Goal: Task Accomplishment & Management: Use online tool/utility

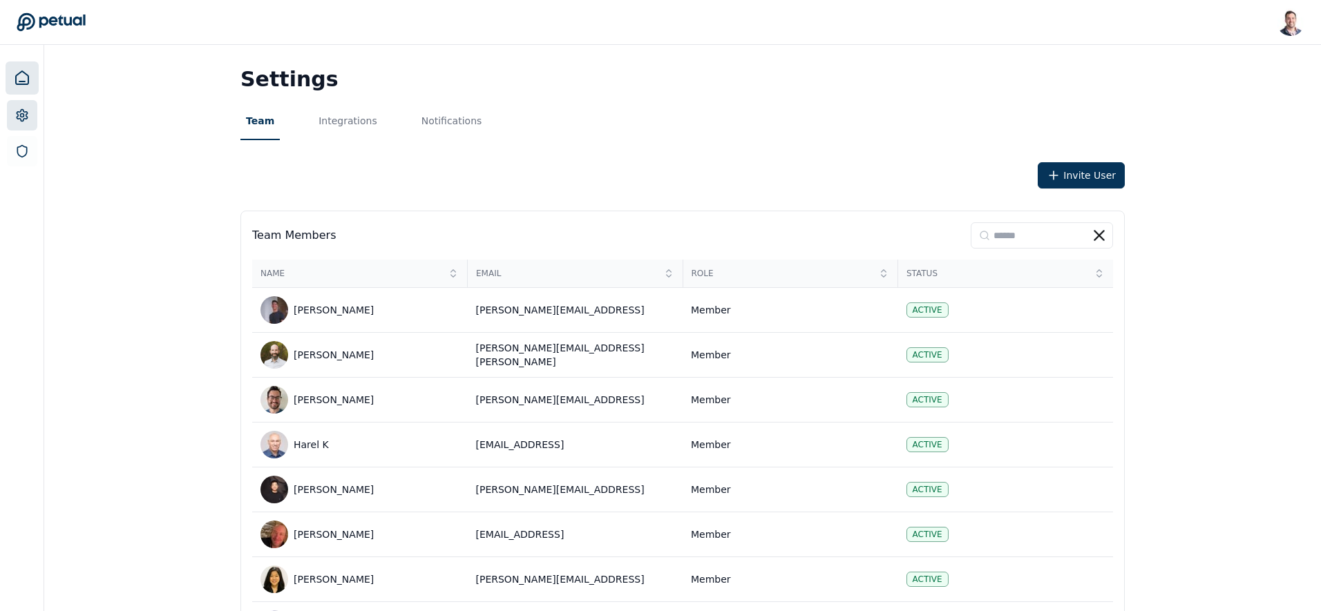
click at [21, 63] on link at bounding box center [22, 77] width 33 height 33
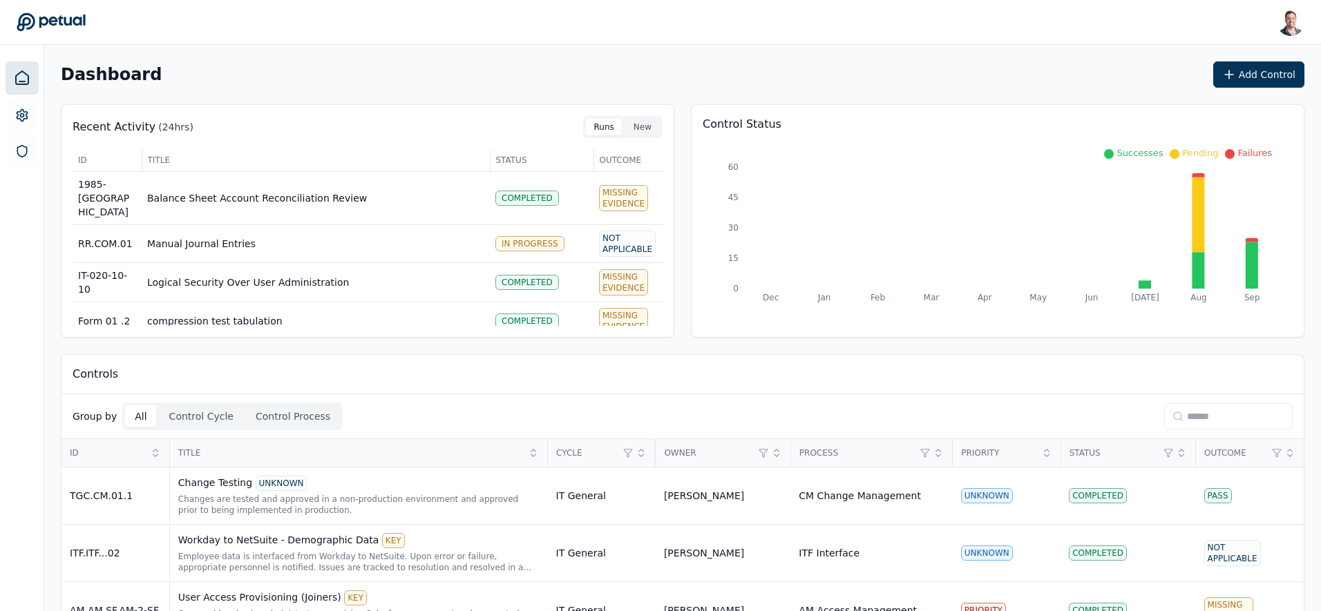
click at [1223, 416] on input at bounding box center [1228, 416] width 128 height 26
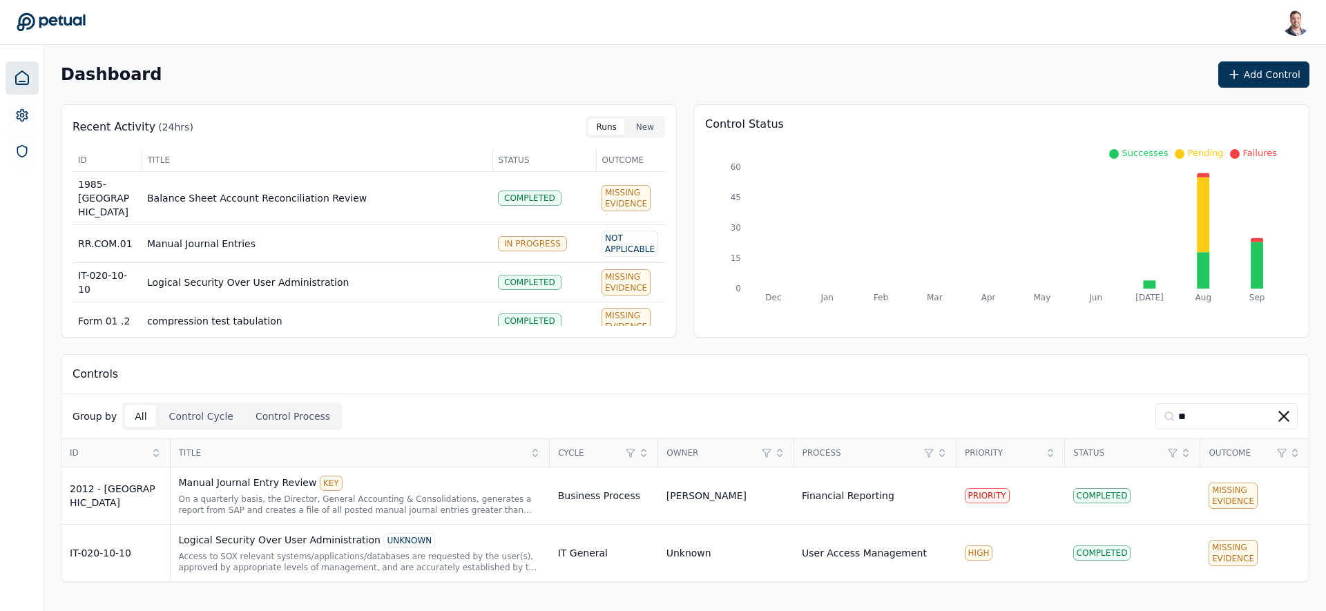
type input "**"
click at [293, 548] on div "Logical Security Over User Administration UNKNOWN" at bounding box center [360, 540] width 363 height 15
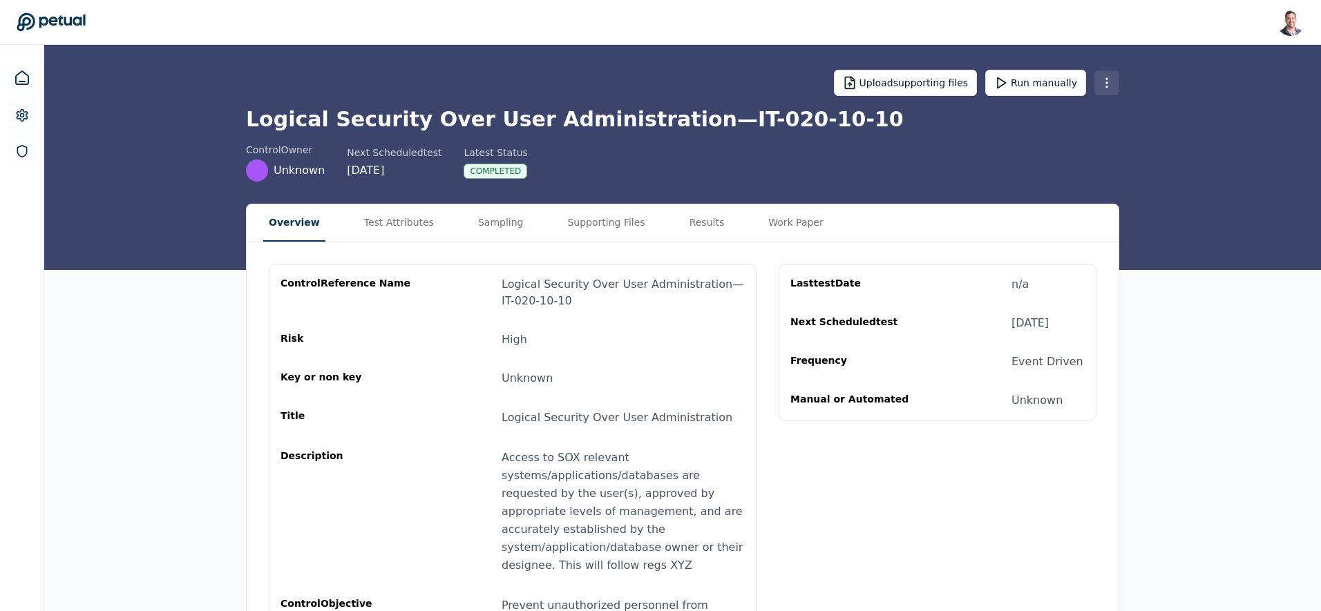
click at [1104, 76] on html "[PERSON_NAME] [EMAIL_ADDRESS] Sign out Upload supporting files Run manually Log…" at bounding box center [660, 360] width 1321 height 721
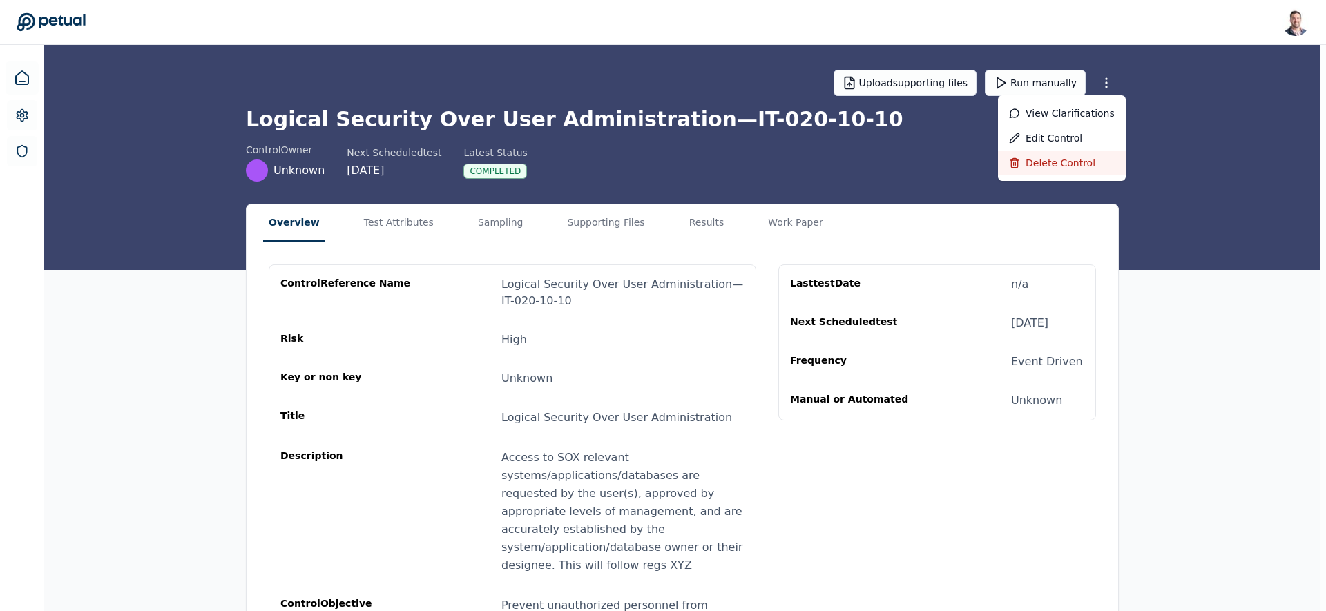
click at [1039, 166] on div "Delete control" at bounding box center [1062, 163] width 106 height 14
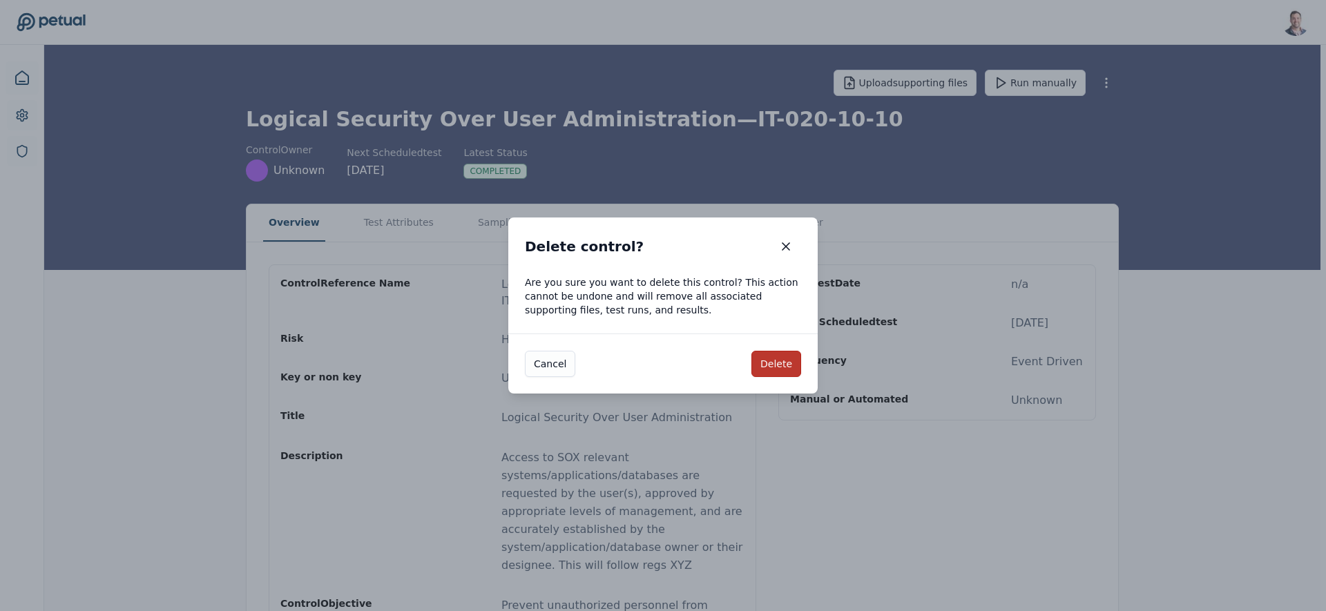
click at [774, 363] on button "Delete" at bounding box center [777, 364] width 50 height 26
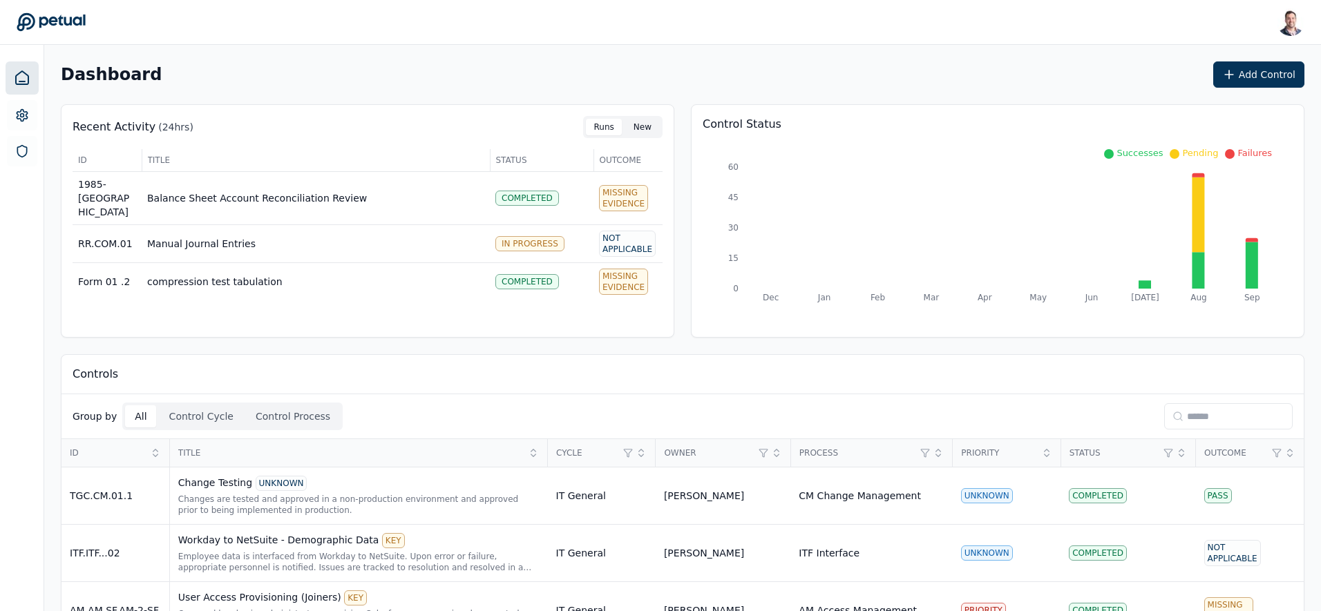
click at [638, 128] on button "New" at bounding box center [642, 127] width 35 height 17
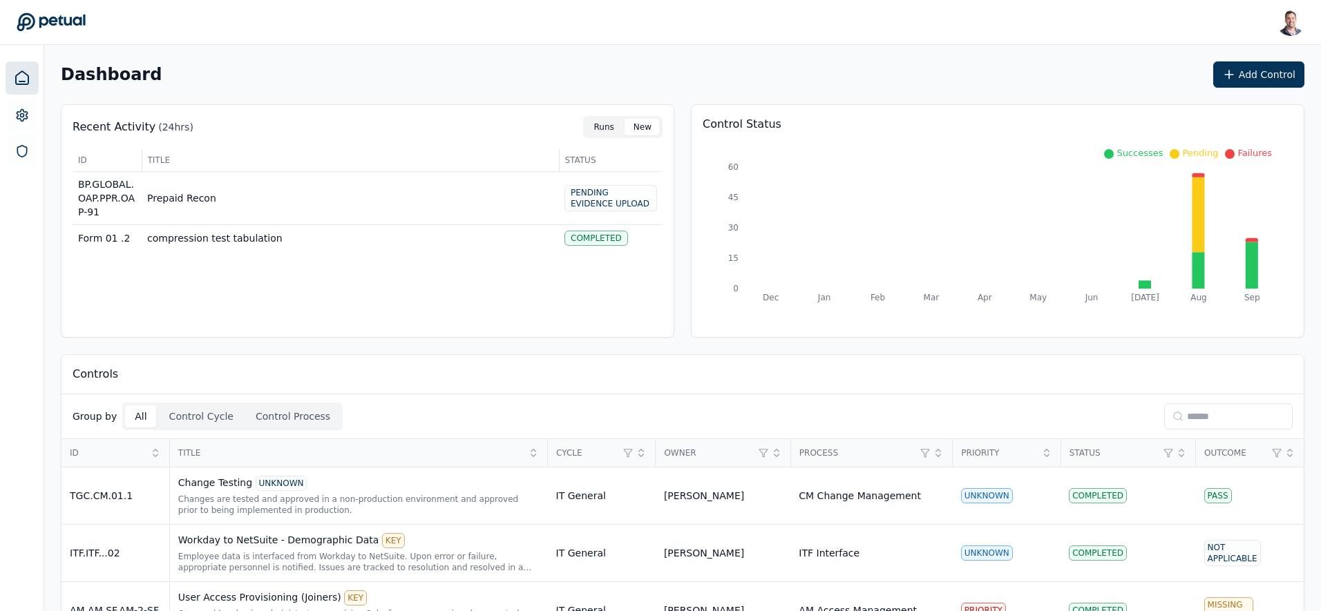
click at [607, 127] on button "Runs" at bounding box center [604, 127] width 37 height 17
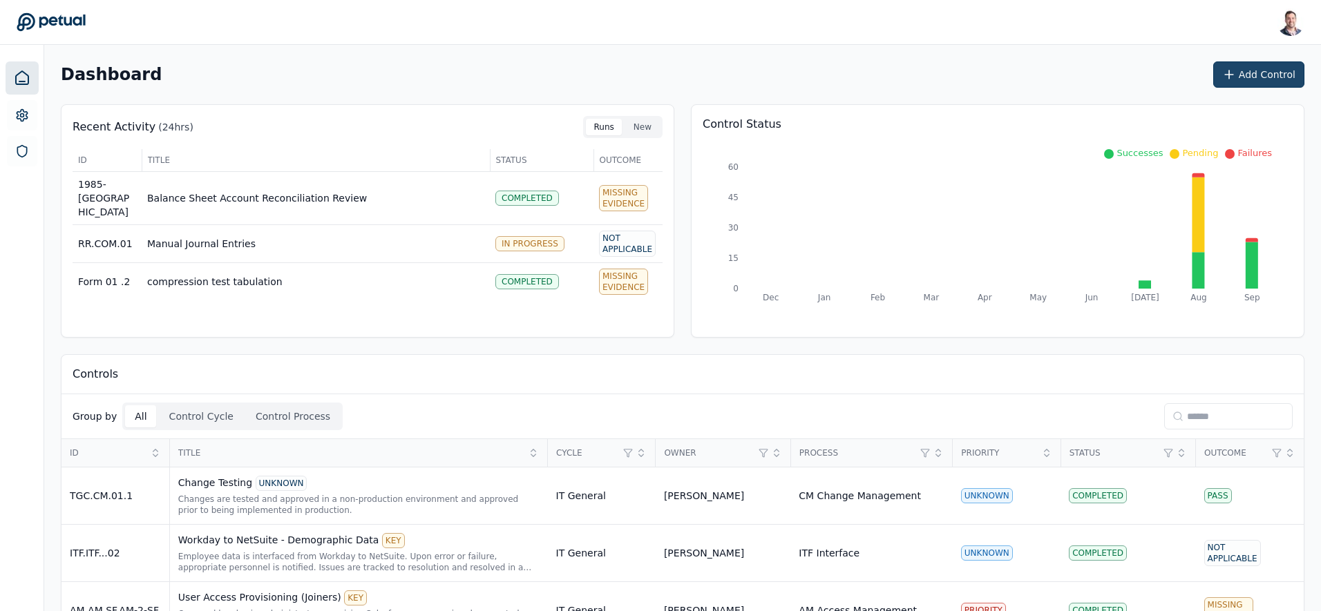
click at [1254, 76] on button "Add Control" at bounding box center [1258, 74] width 91 height 26
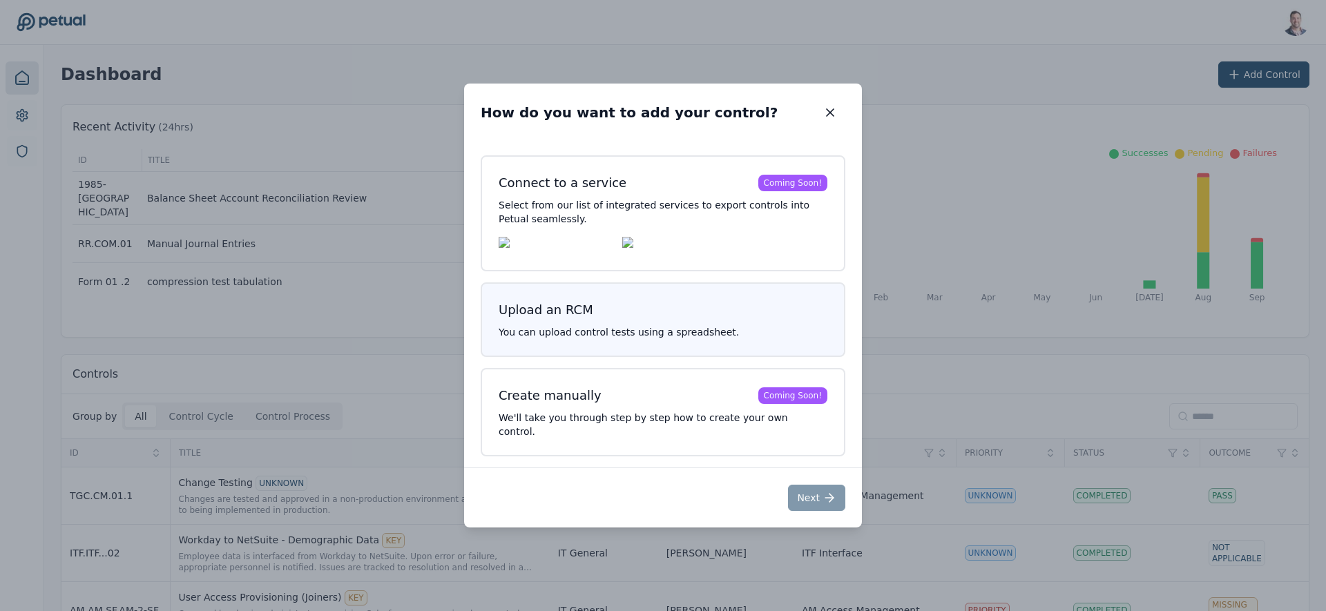
click at [545, 320] on div "Upload an RCM" at bounding box center [546, 310] width 95 height 19
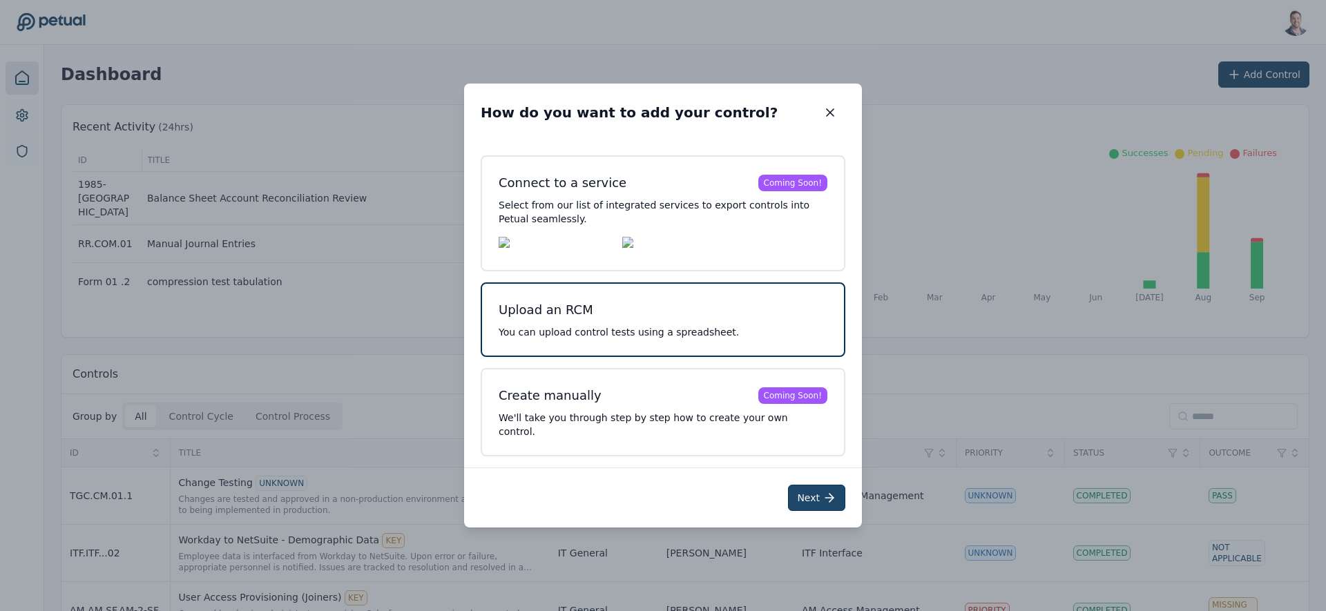
click at [805, 487] on button "Next" at bounding box center [816, 498] width 57 height 26
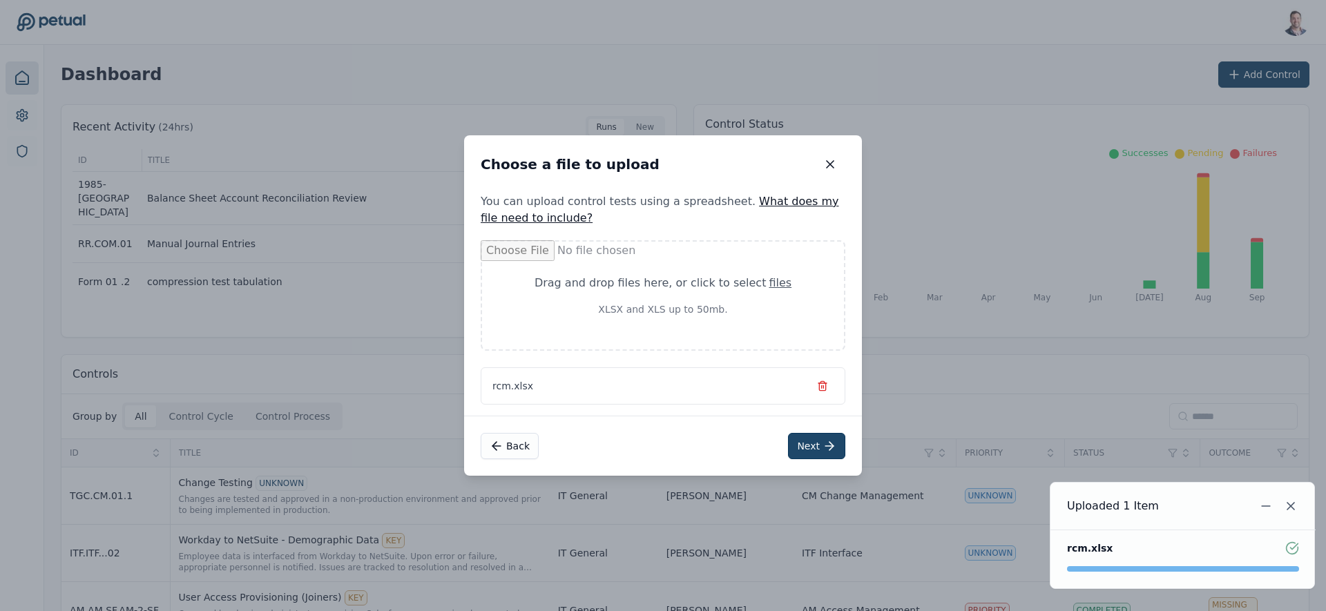
click at [808, 446] on button "Next" at bounding box center [816, 446] width 57 height 26
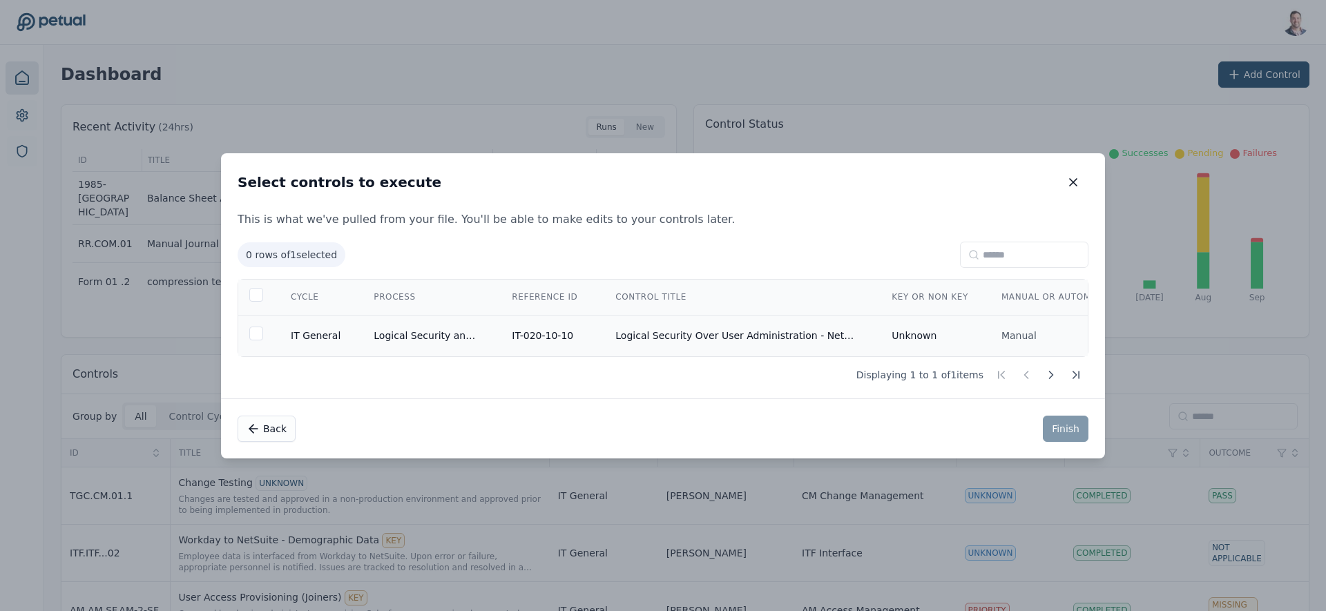
click at [657, 331] on td "Logical Security Over User Administration - NetSuite" at bounding box center [737, 335] width 276 height 41
click at [1054, 434] on button "Finish" at bounding box center [1066, 429] width 46 height 26
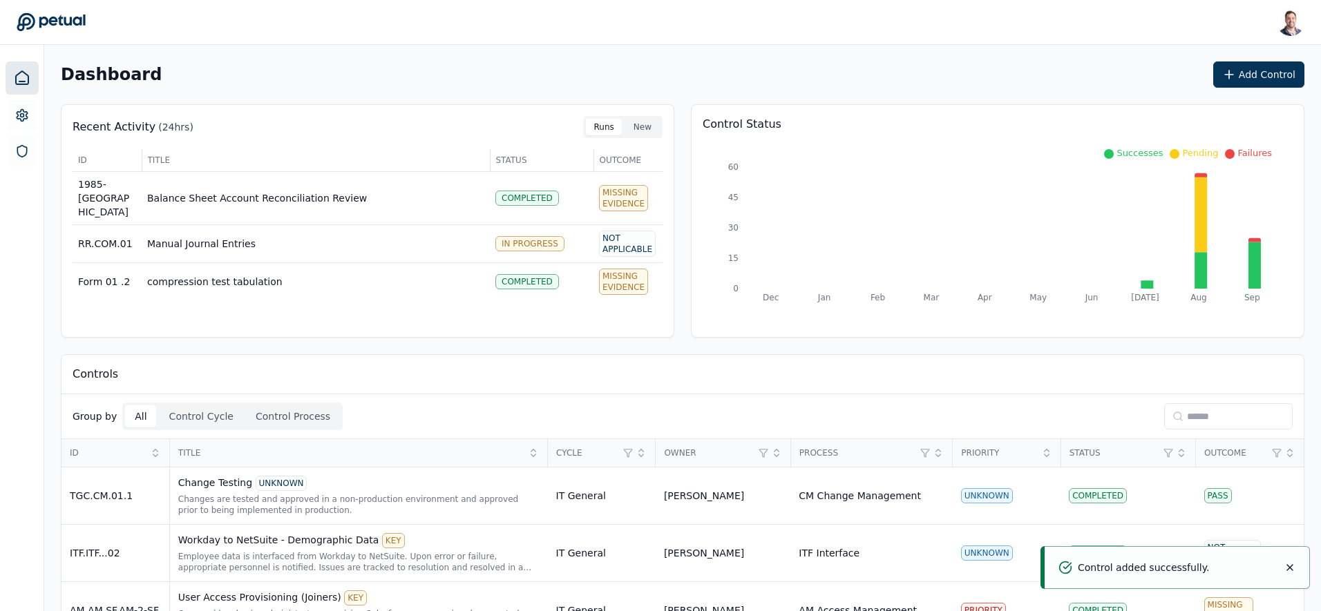
click at [1205, 414] on input at bounding box center [1228, 416] width 128 height 26
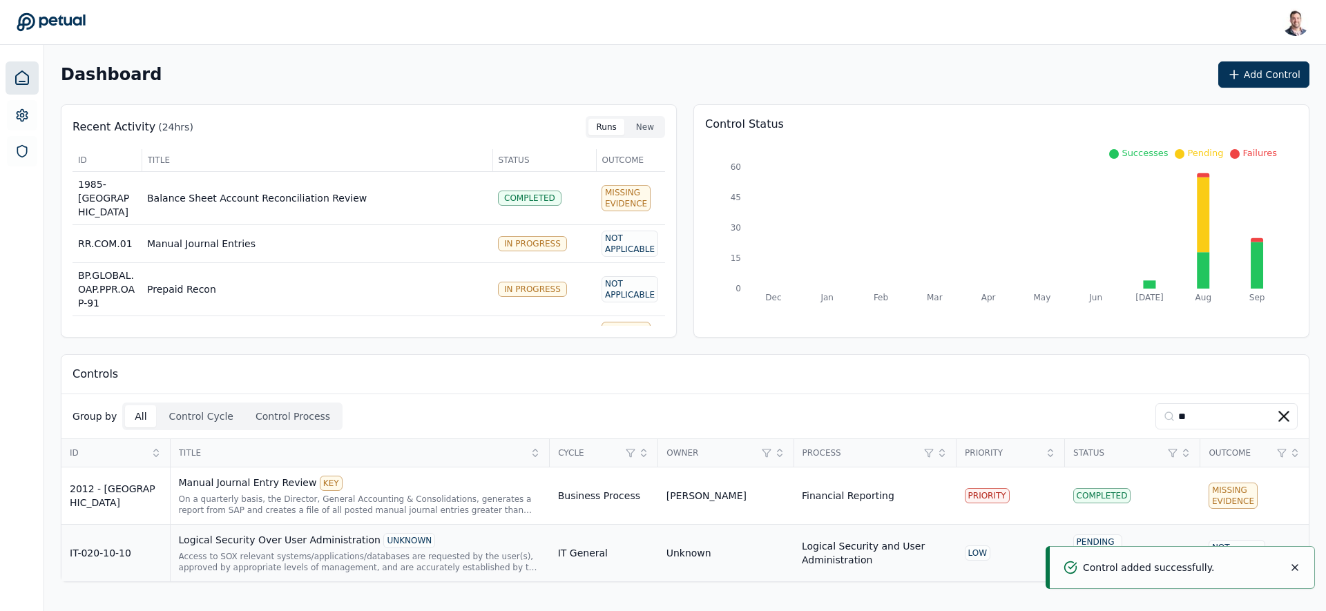
type input "**"
click at [287, 550] on div "Logical Security Over User Administration UNKNOWN Access to SOX relevant system…" at bounding box center [360, 553] width 363 height 40
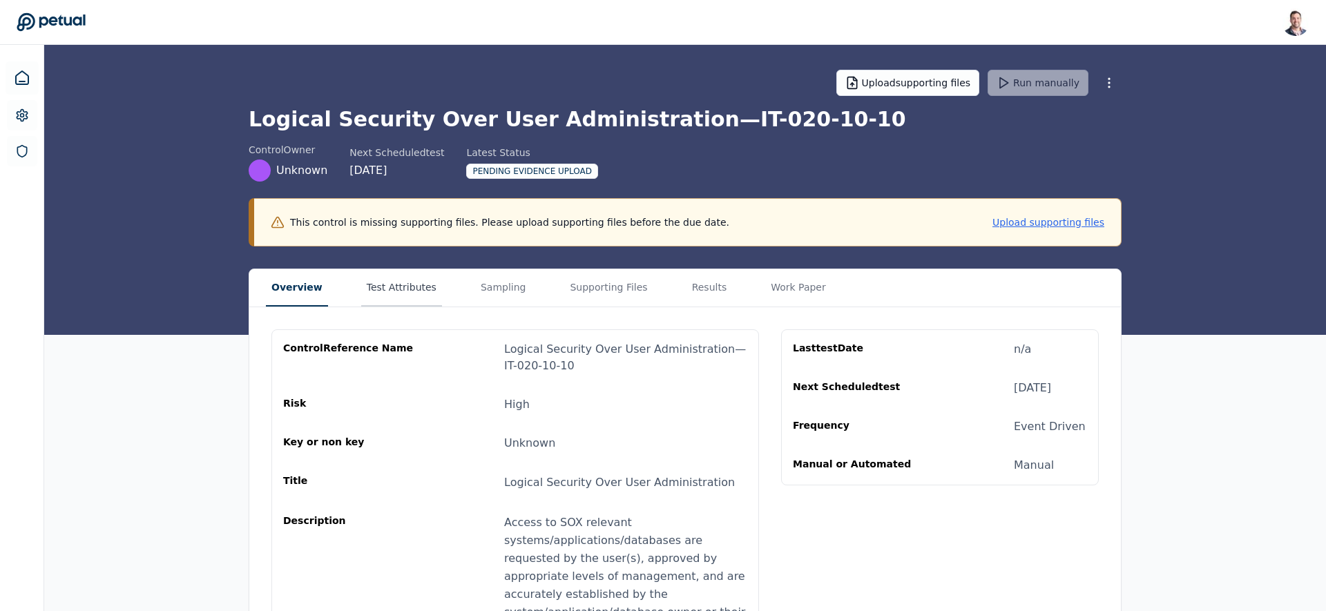
click at [392, 287] on button "Test Attributes" at bounding box center [401, 287] width 81 height 37
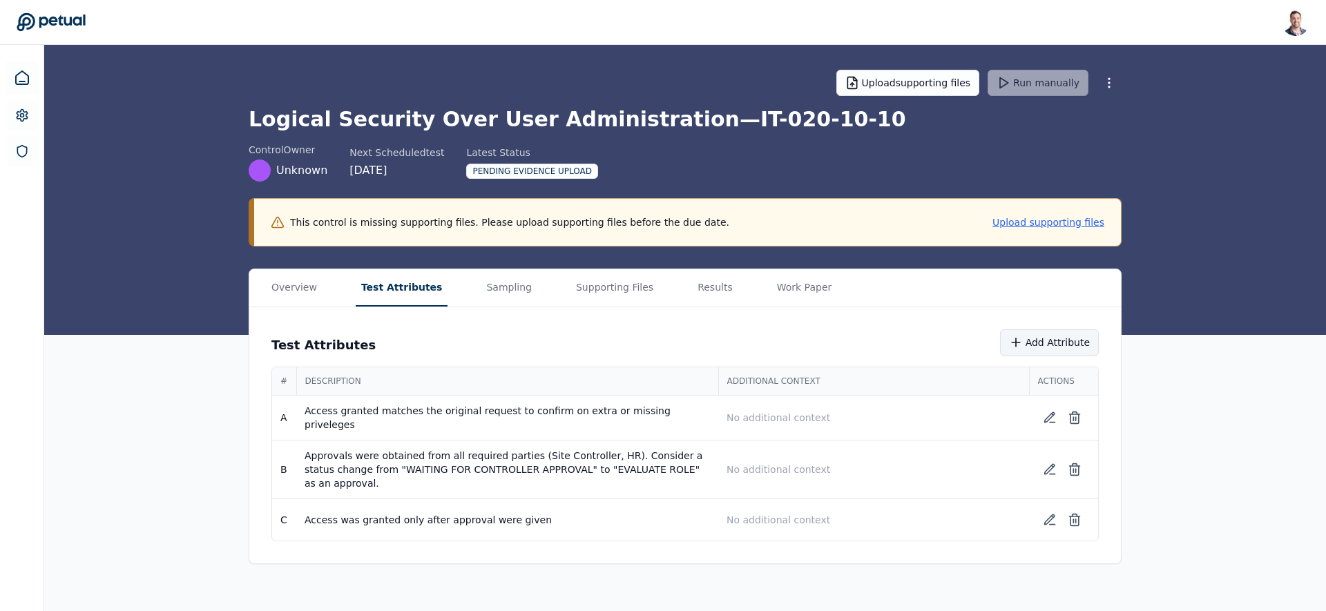
click at [1040, 344] on button "Add Attribute" at bounding box center [1049, 343] width 99 height 26
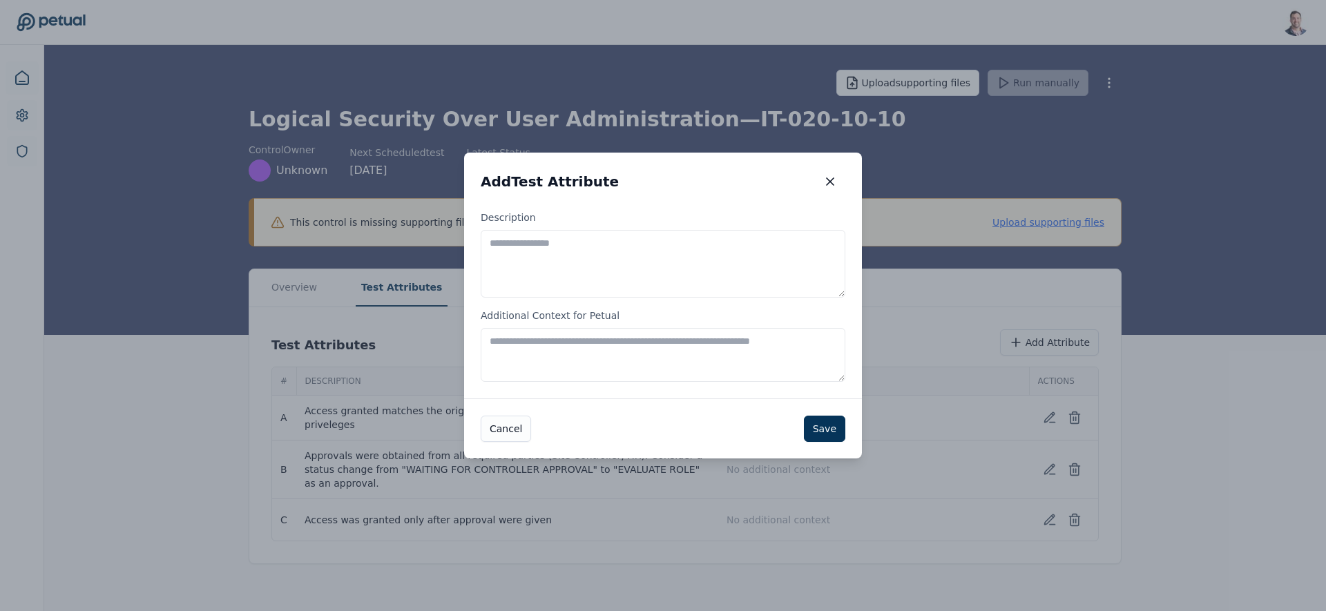
click at [524, 271] on textarea "Description" at bounding box center [663, 264] width 365 height 68
type textarea "**********"
click at [832, 432] on button "Save" at bounding box center [824, 429] width 41 height 26
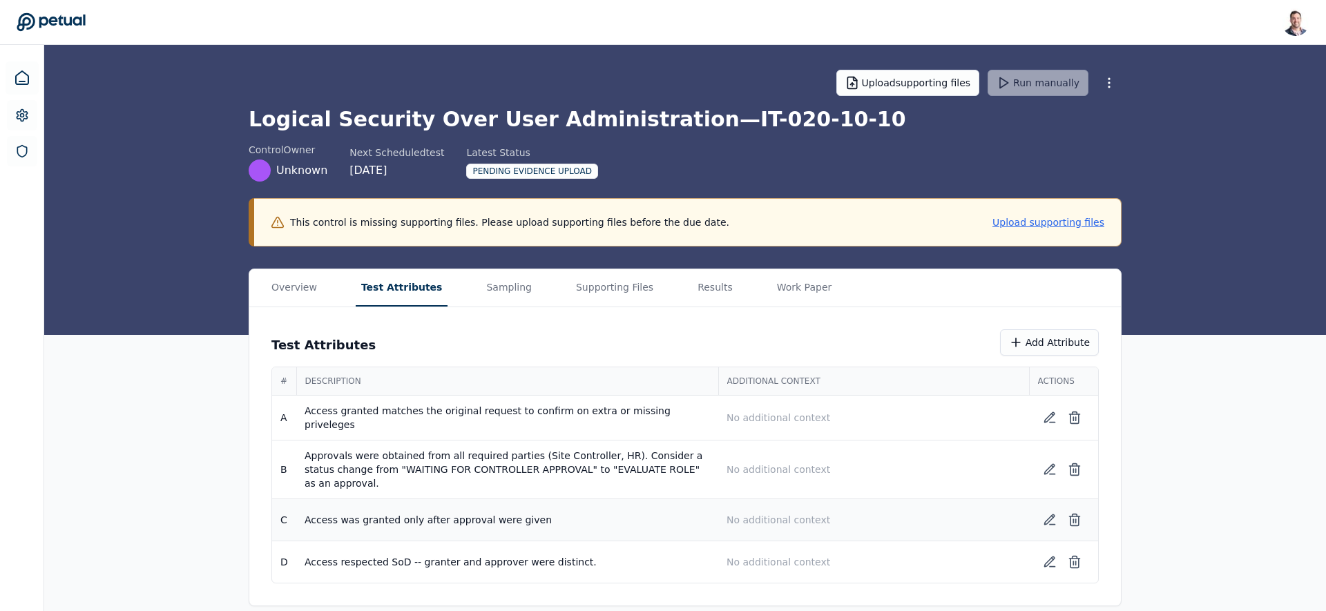
click at [754, 515] on p "No additional context" at bounding box center [874, 520] width 294 height 14
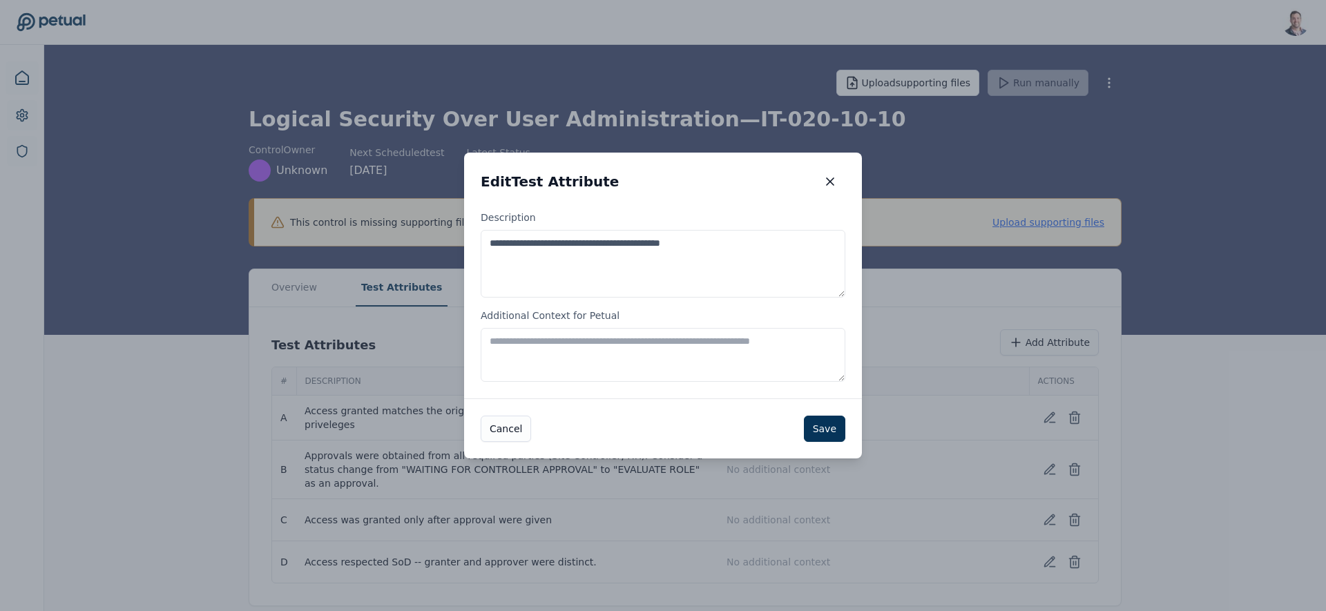
click at [651, 360] on textarea "Additional Context for Petual" at bounding box center [663, 355] width 365 height 54
click at [825, 181] on icon "button" at bounding box center [830, 182] width 14 height 14
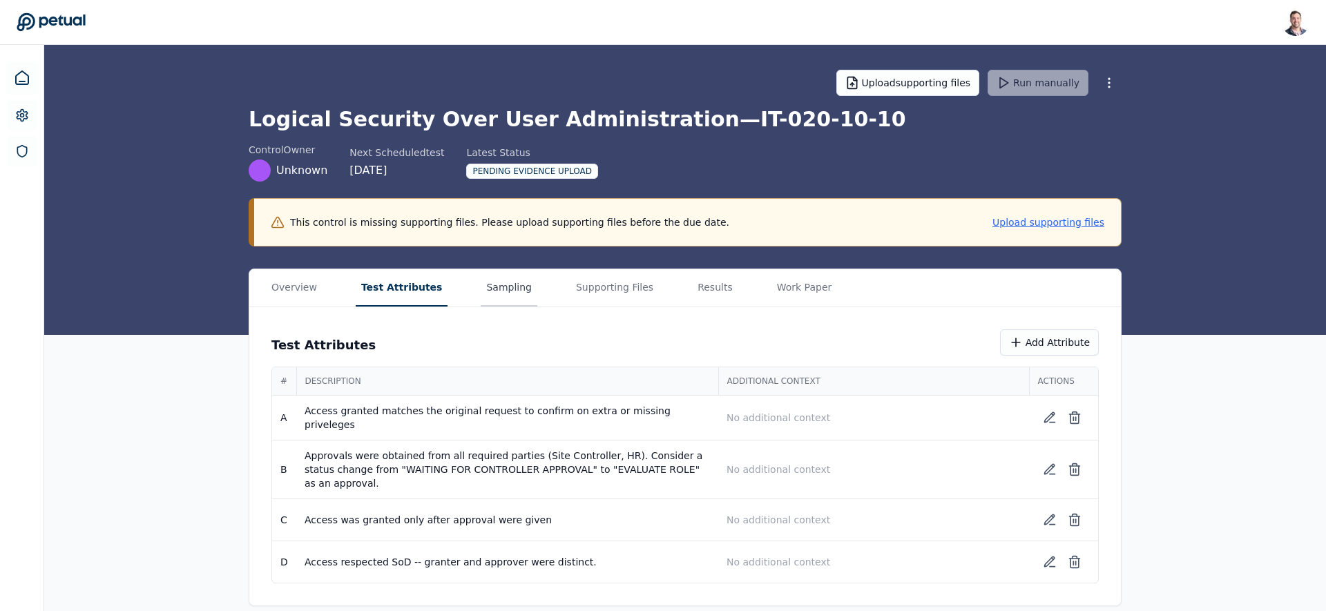
click at [481, 285] on button "Sampling" at bounding box center [509, 287] width 57 height 37
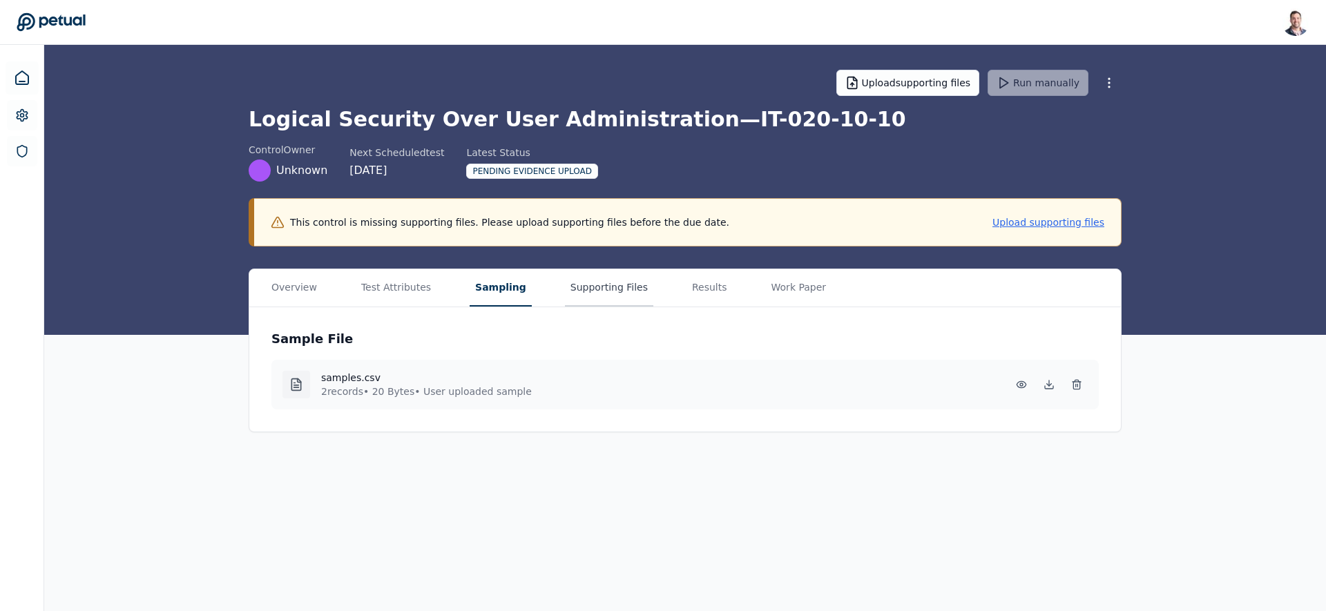
click at [612, 289] on button "Supporting Files" at bounding box center [609, 287] width 88 height 37
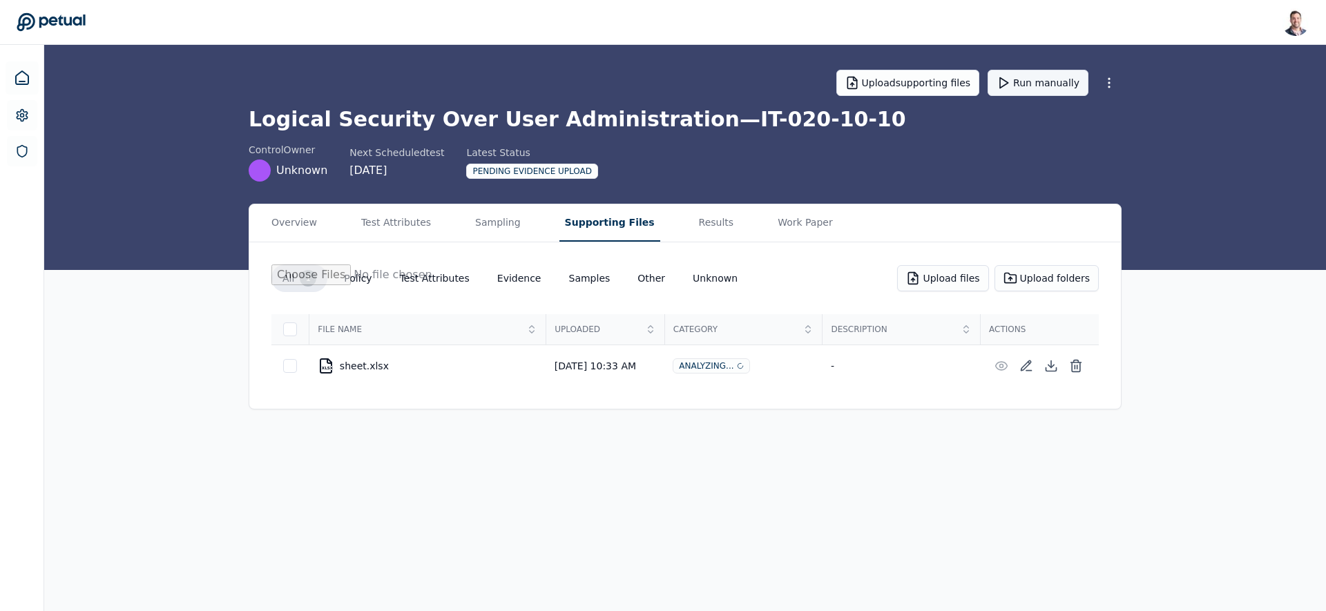
click at [1036, 84] on button "Run manually" at bounding box center [1038, 83] width 101 height 26
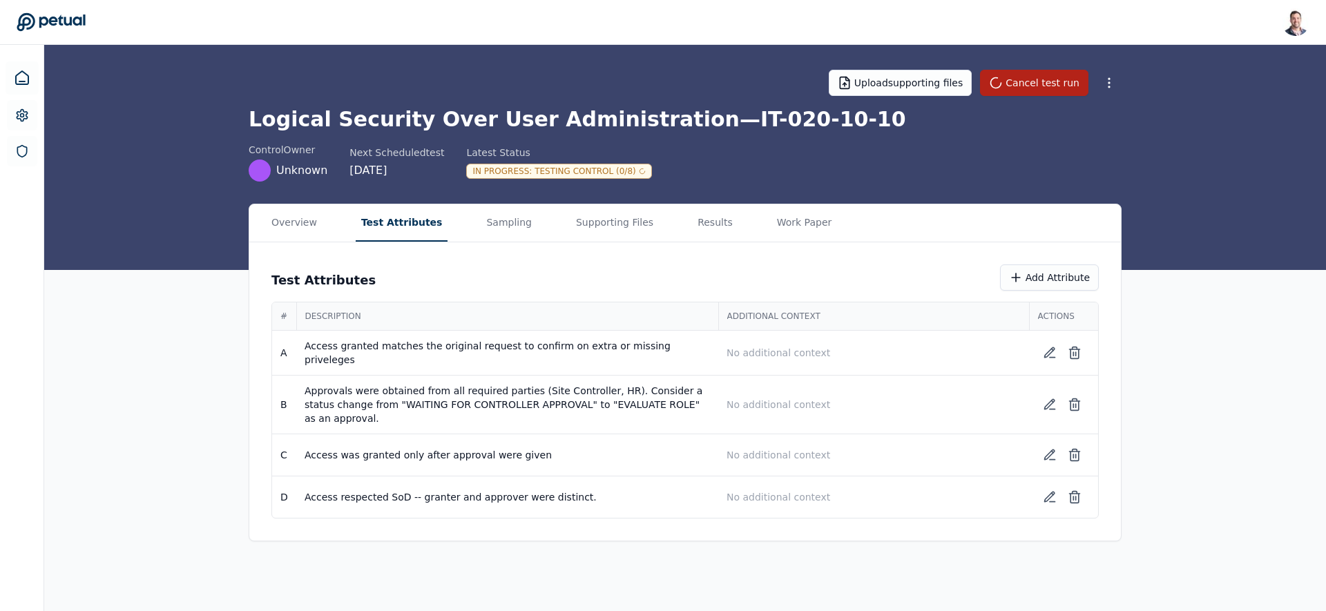
click at [393, 225] on button "Test Attributes" at bounding box center [402, 222] width 93 height 37
click at [402, 221] on button "Test Attributes" at bounding box center [402, 222] width 93 height 37
click at [622, 224] on button "Supporting Files" at bounding box center [615, 222] width 88 height 37
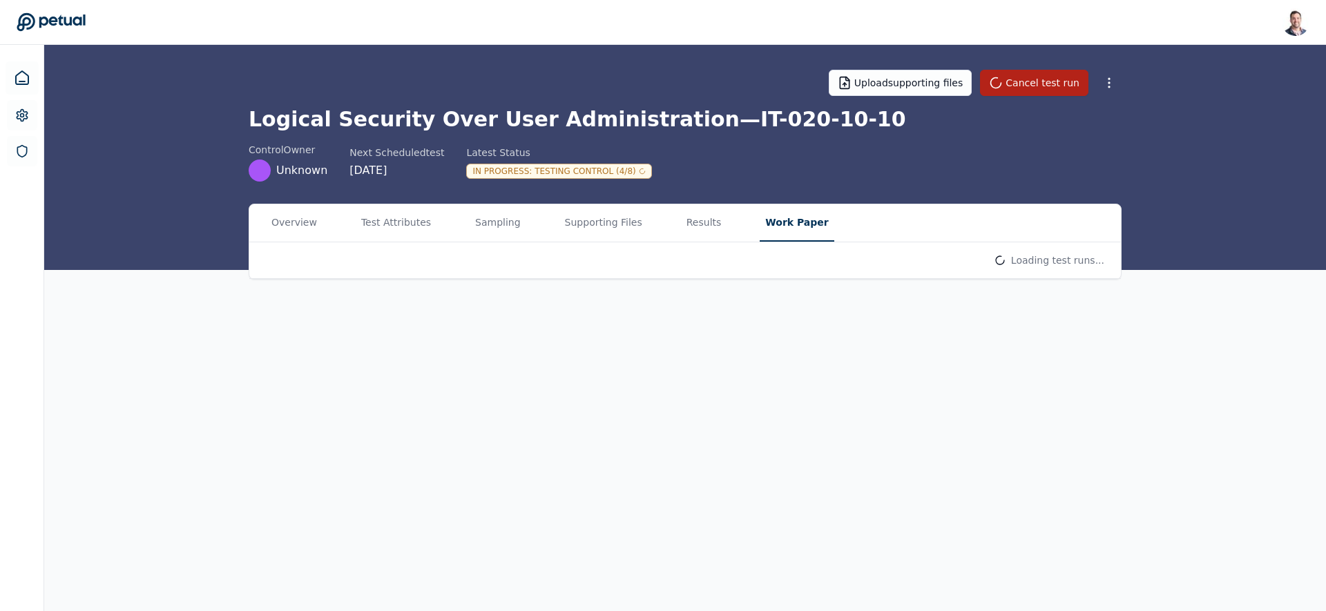
click at [787, 234] on button "Work Paper" at bounding box center [797, 222] width 74 height 37
click at [698, 221] on button "Results" at bounding box center [704, 222] width 46 height 37
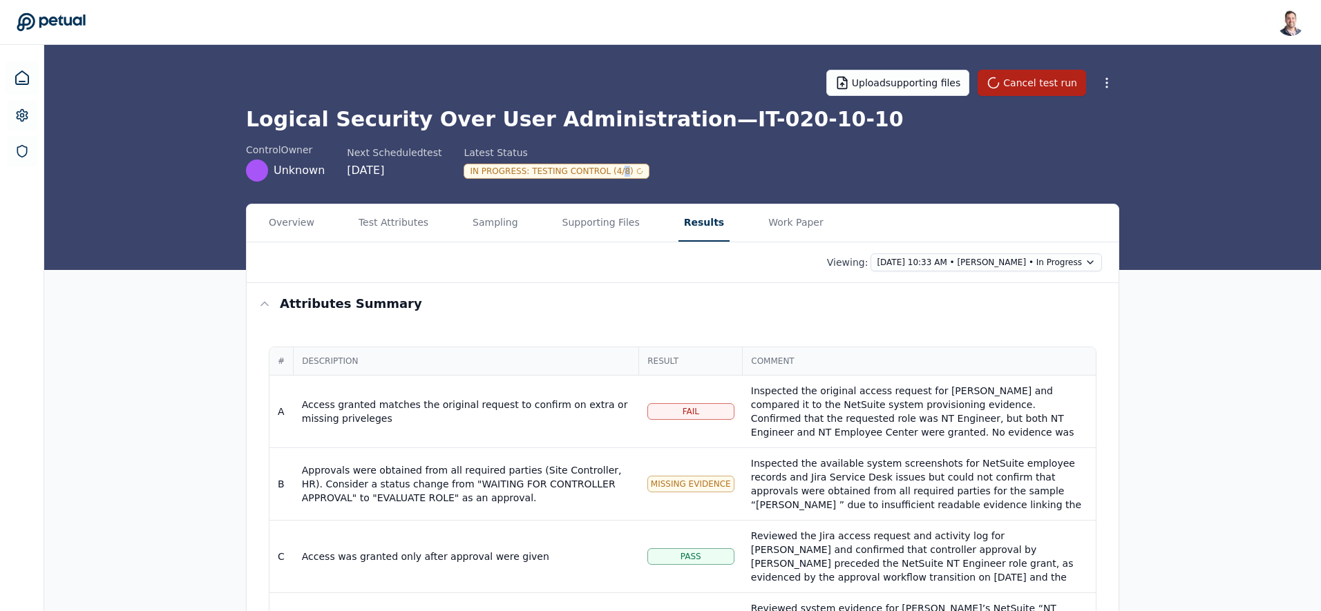
click at [619, 173] on div "In Progress : Testing Control (4/8)" at bounding box center [556, 171] width 185 height 15
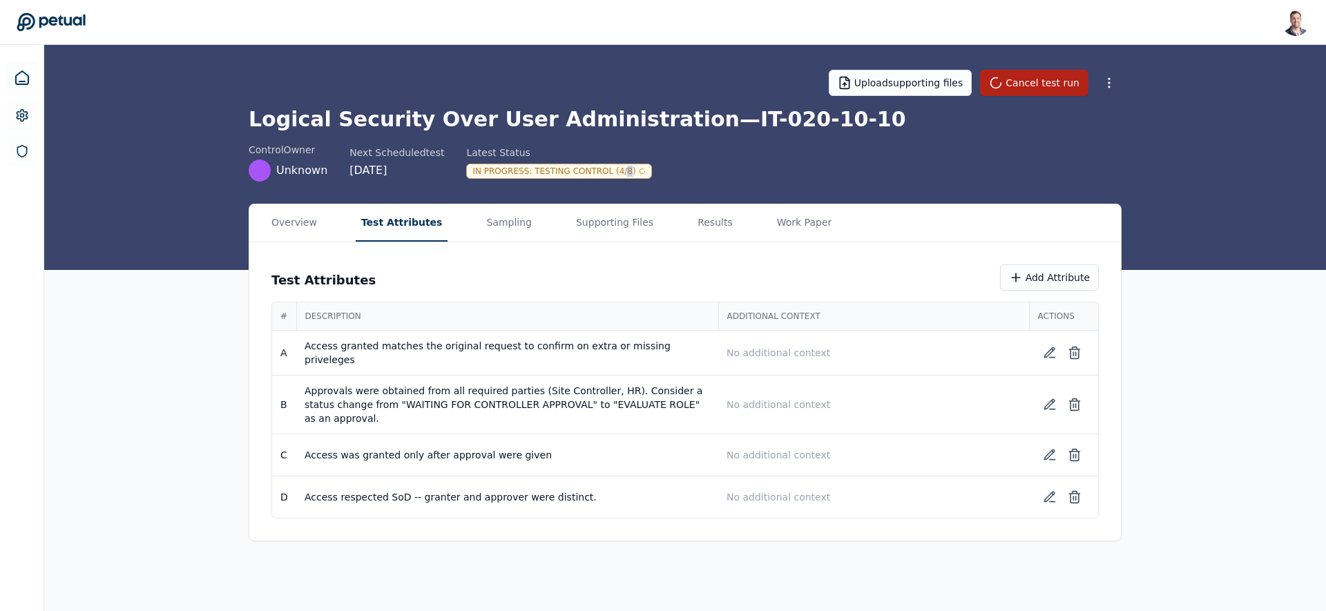
click at [396, 225] on button "Test Attributes" at bounding box center [402, 222] width 93 height 37
click at [486, 225] on button "Sampling" at bounding box center [509, 222] width 57 height 37
click at [407, 215] on button "Test Attributes" at bounding box center [402, 222] width 93 height 37
click at [504, 225] on button "Sampling" at bounding box center [509, 222] width 57 height 37
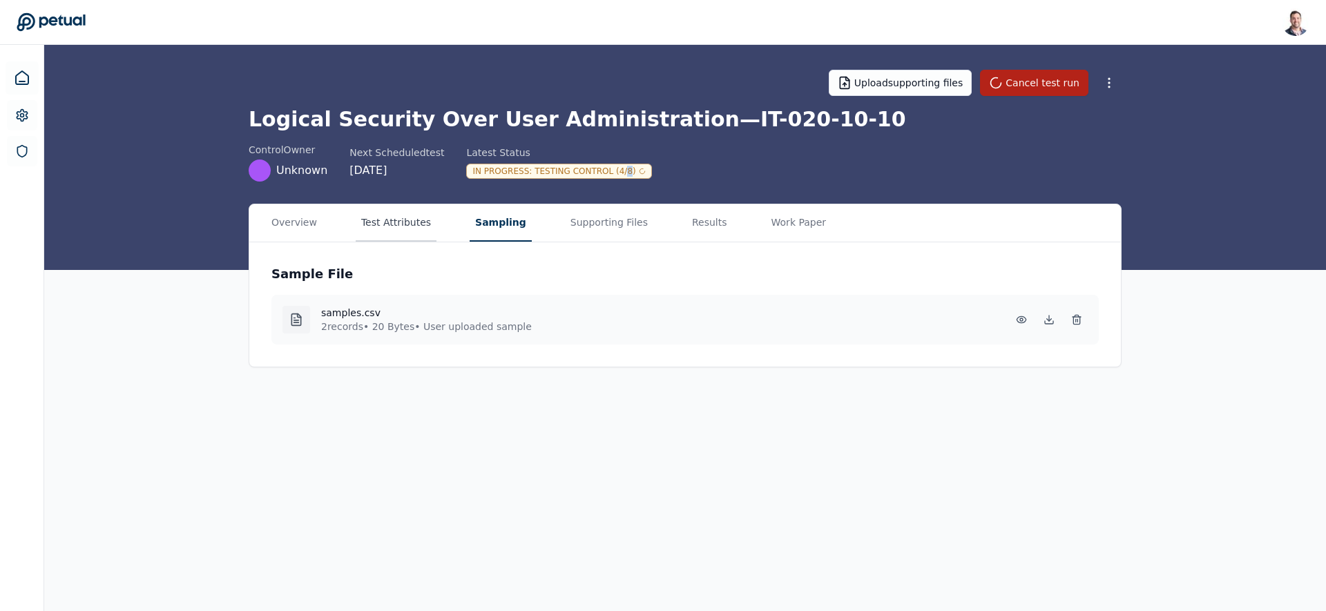
click at [421, 234] on button "Test Attributes" at bounding box center [396, 222] width 81 height 37
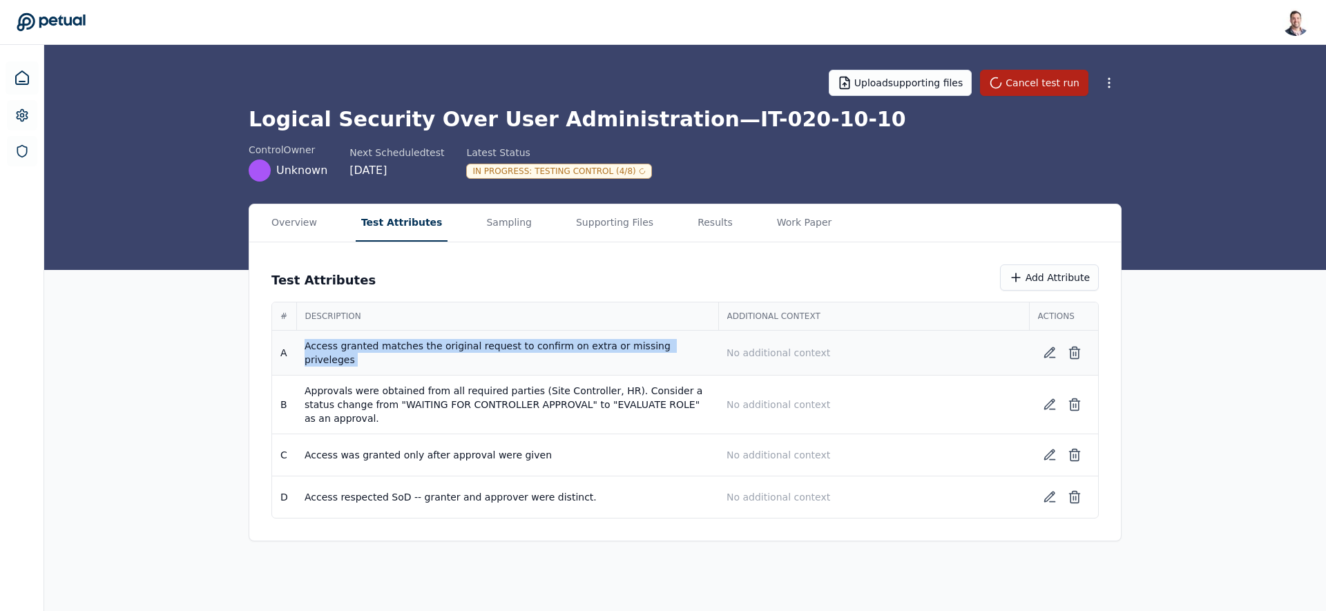
drag, startPoint x: 292, startPoint y: 354, endPoint x: 723, endPoint y: 356, distance: 431.1
click at [723, 356] on tr "A Access granted matches the original request to confirm on extra or missing pr…" at bounding box center [685, 353] width 826 height 45
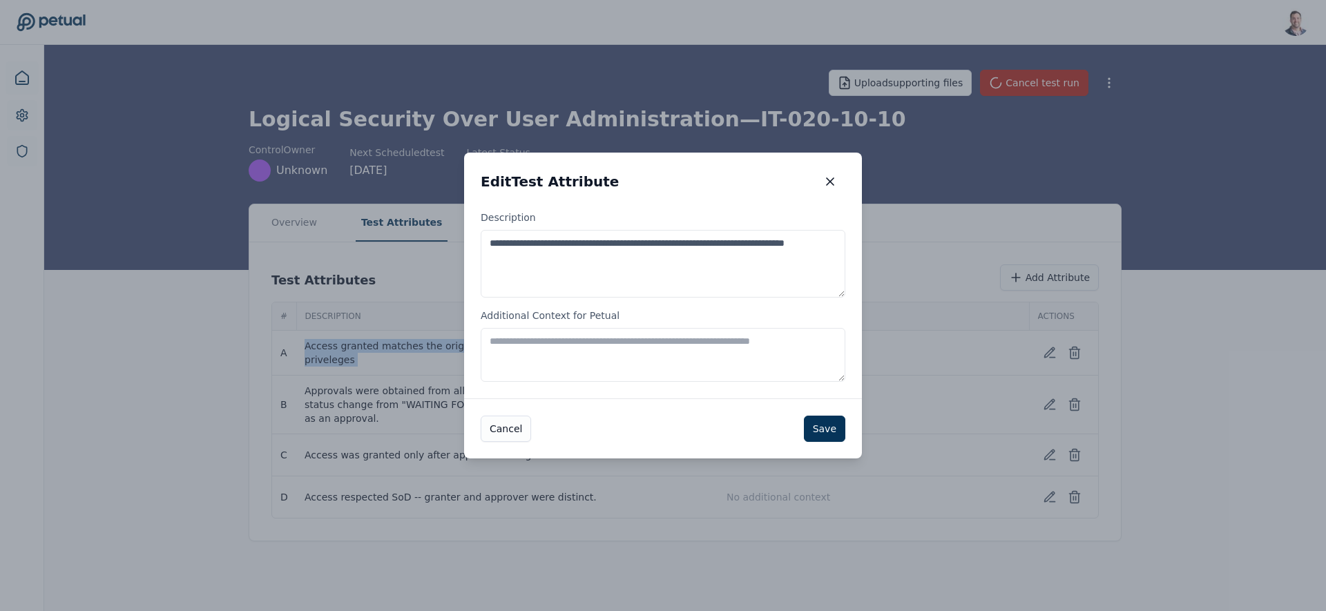
click at [826, 179] on icon "button" at bounding box center [830, 182] width 14 height 14
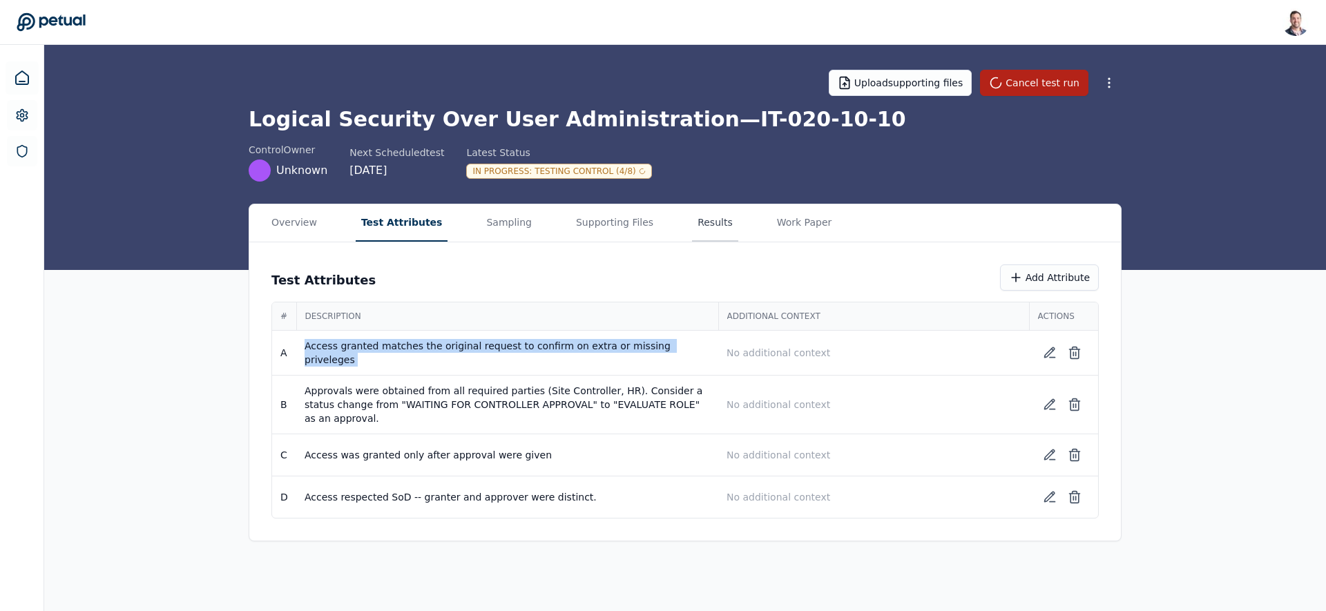
click at [709, 223] on button "Results" at bounding box center [715, 222] width 46 height 37
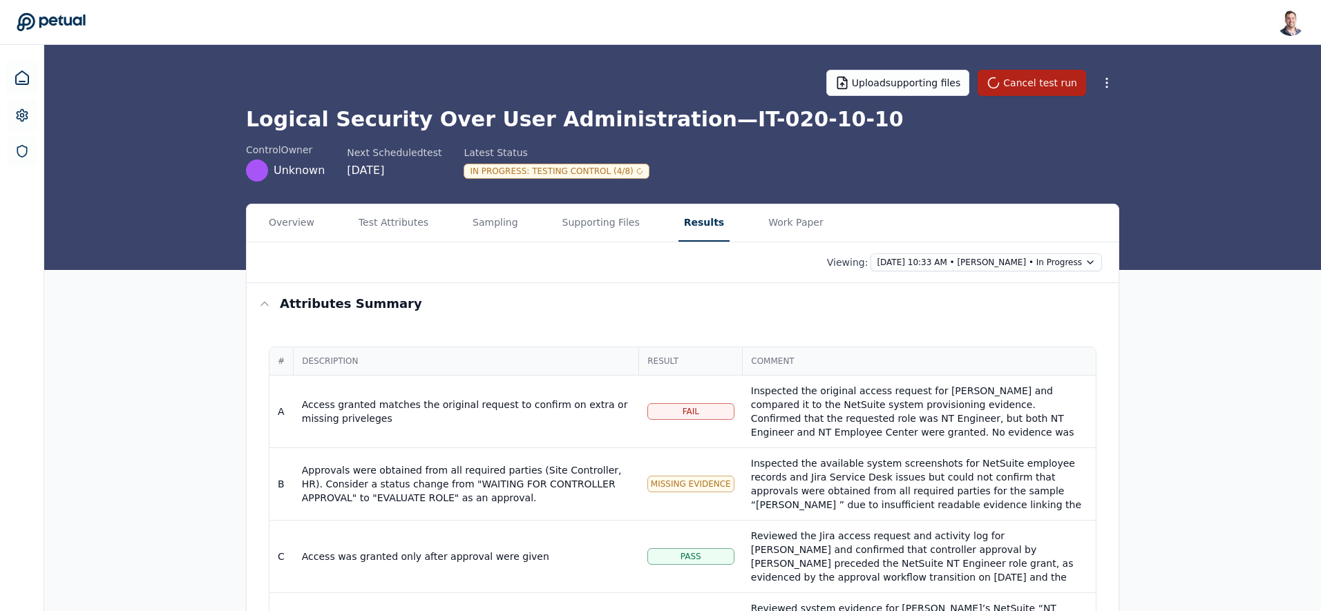
click at [609, 171] on div "In Progress : Testing Control (4/8)" at bounding box center [556, 171] width 185 height 15
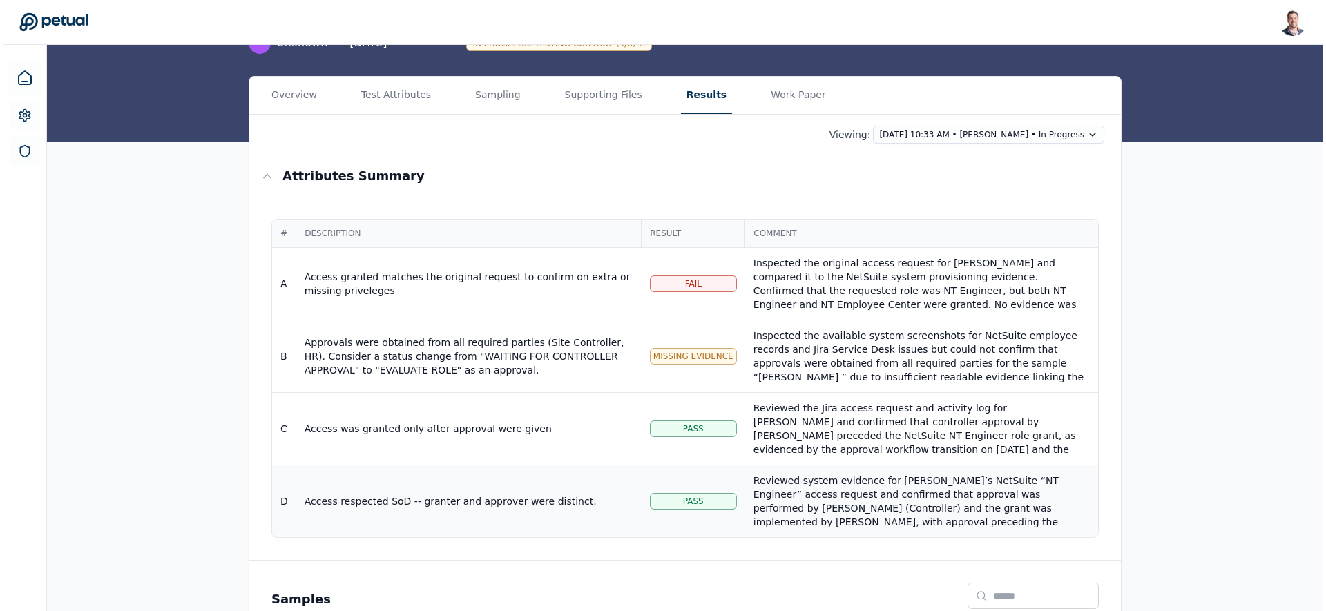
scroll to position [233, 0]
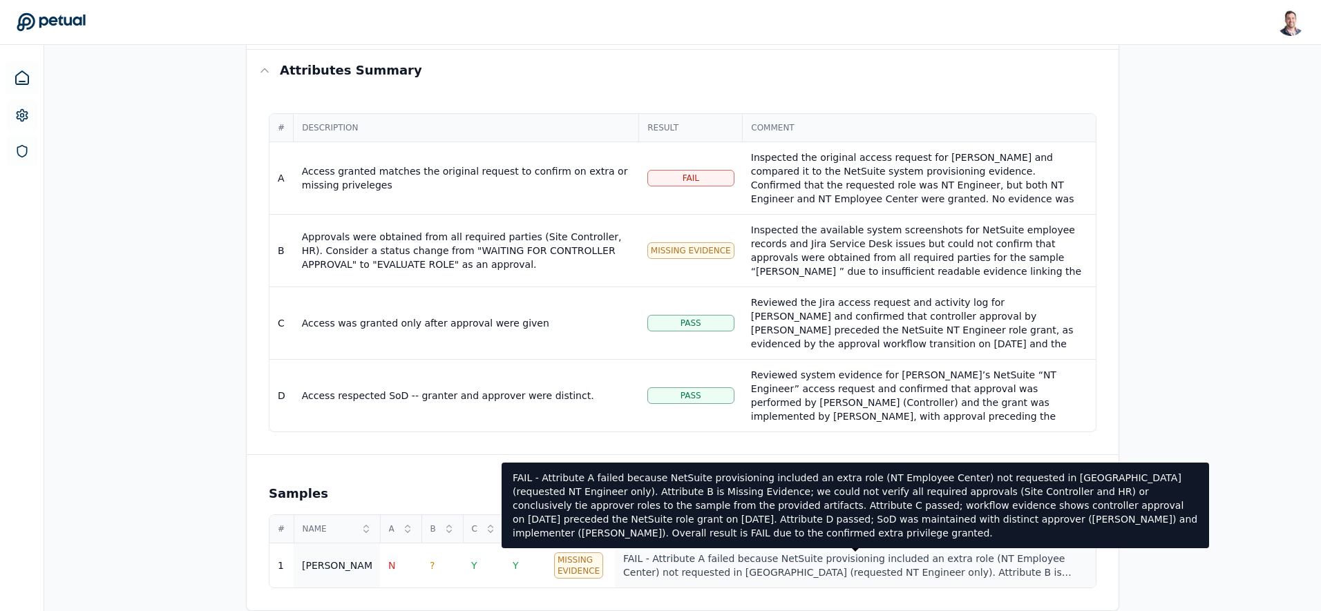
click at [829, 562] on div "FAIL - Attribute A failed because NetSuite provisioning included an extra role …" at bounding box center [855, 566] width 464 height 28
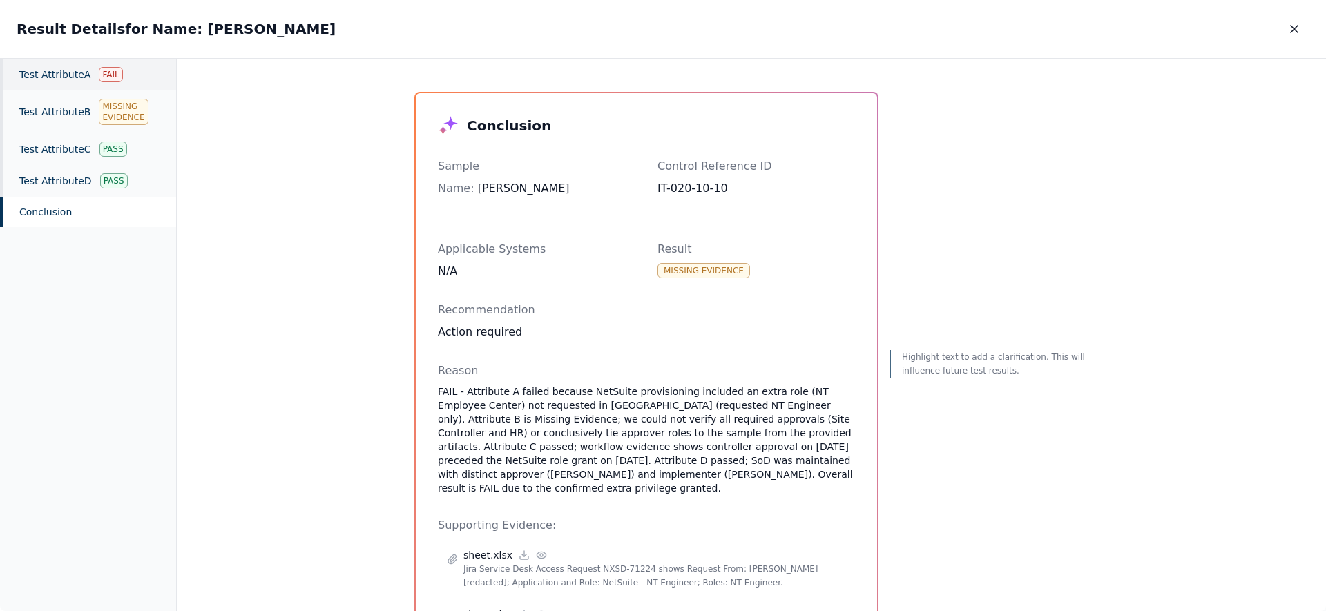
click at [66, 85] on div "Test Attribute A Fail" at bounding box center [88, 75] width 176 height 32
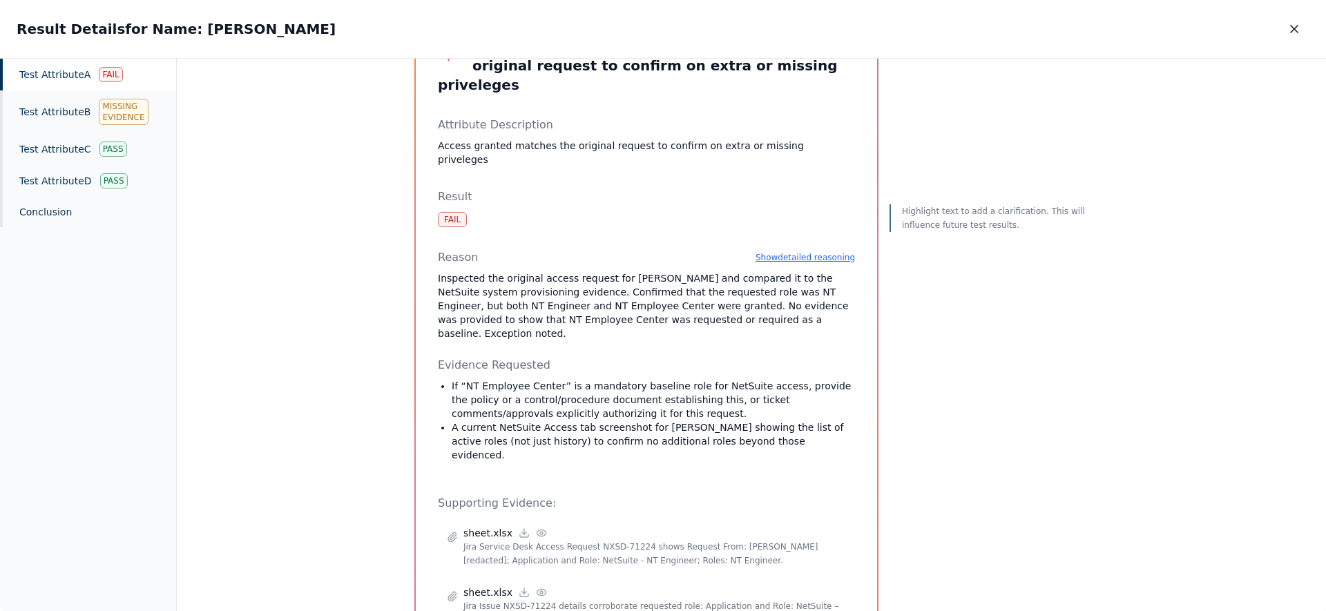
scroll to position [164, 0]
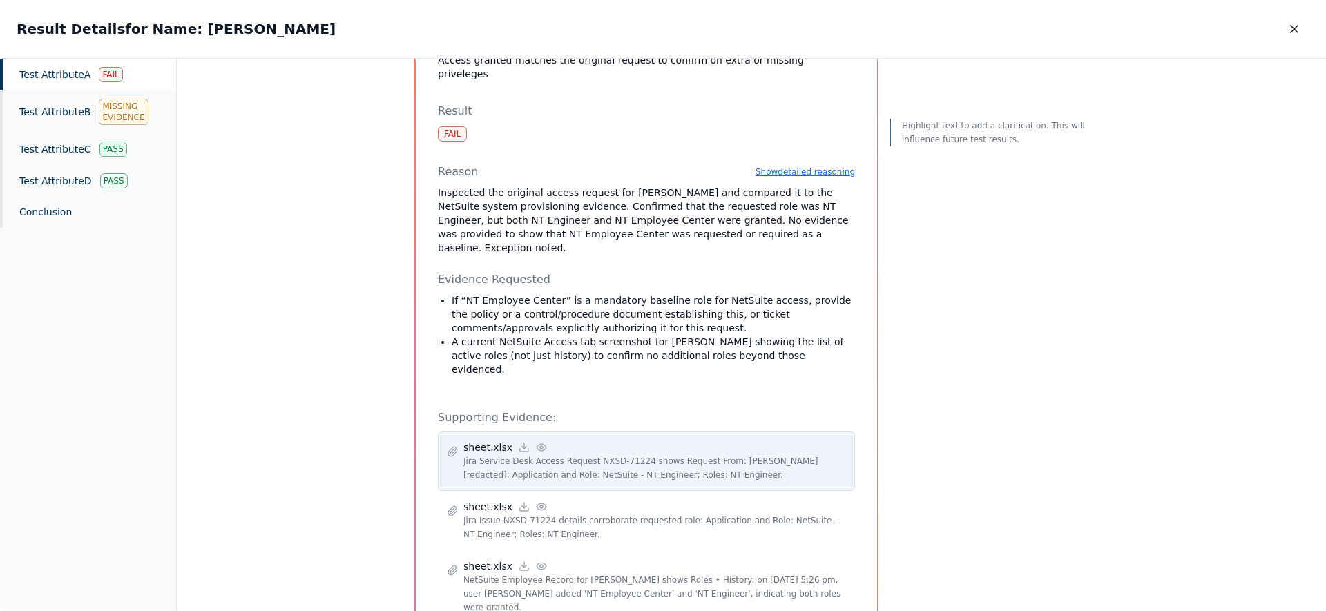
click at [537, 442] on icon at bounding box center [541, 447] width 11 height 11
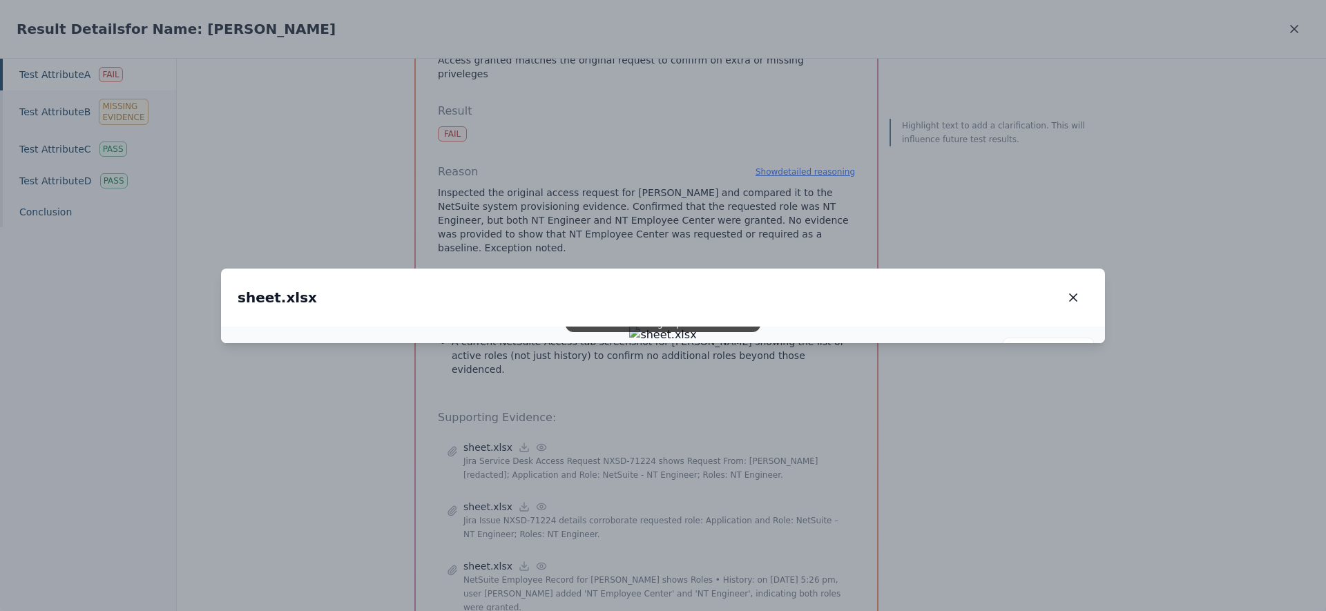
drag, startPoint x: 1154, startPoint y: 311, endPoint x: 1049, endPoint y: 280, distance: 108.8
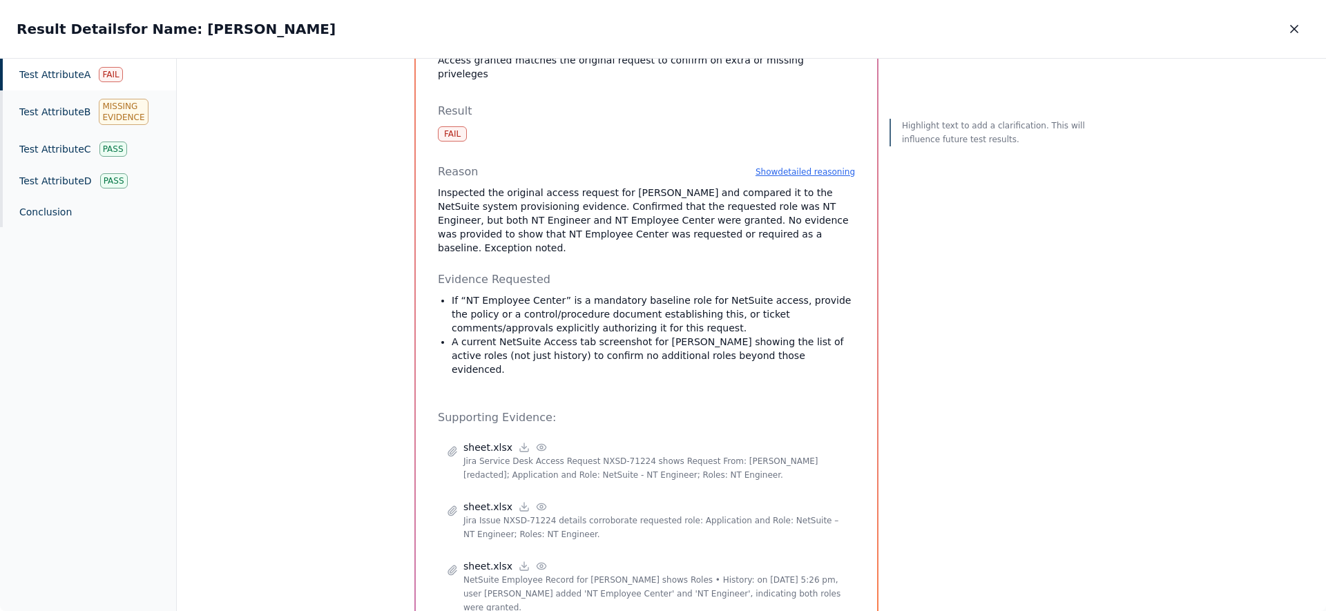
click at [35, 63] on div "Test Attribute A Fail" at bounding box center [88, 75] width 176 height 32
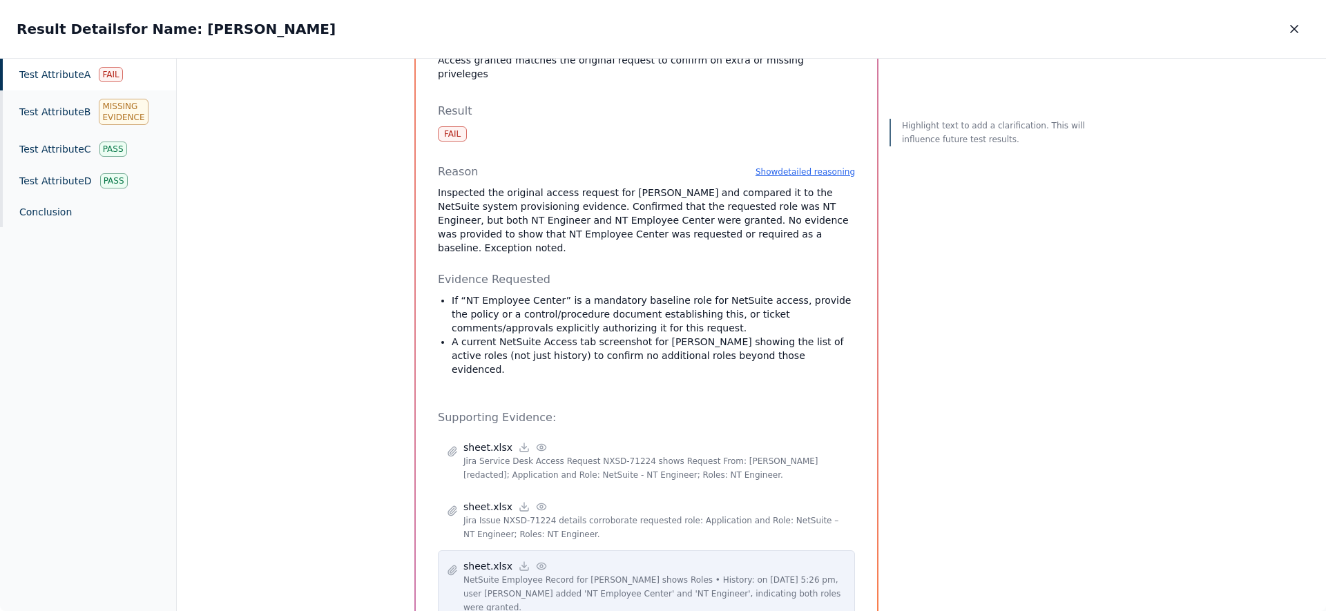
click at [539, 563] on icon at bounding box center [541, 566] width 9 height 6
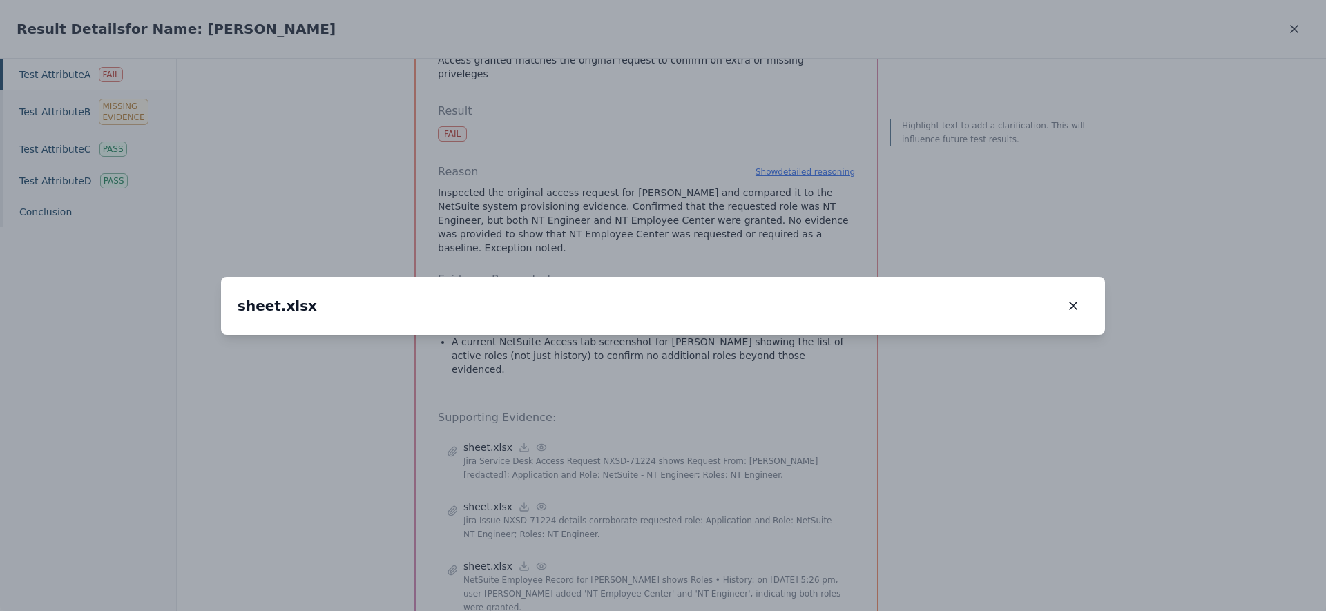
drag, startPoint x: 572, startPoint y: 448, endPoint x: 623, endPoint y: 232, distance: 221.5
click at [667, 314] on img at bounding box center [667, 314] width 0 height 0
drag, startPoint x: 321, startPoint y: 365, endPoint x: 551, endPoint y: 339, distance: 230.9
click at [953, 96] on img at bounding box center [953, 96] width 0 height 0
drag, startPoint x: 688, startPoint y: 401, endPoint x: 631, endPoint y: 396, distance: 57.5
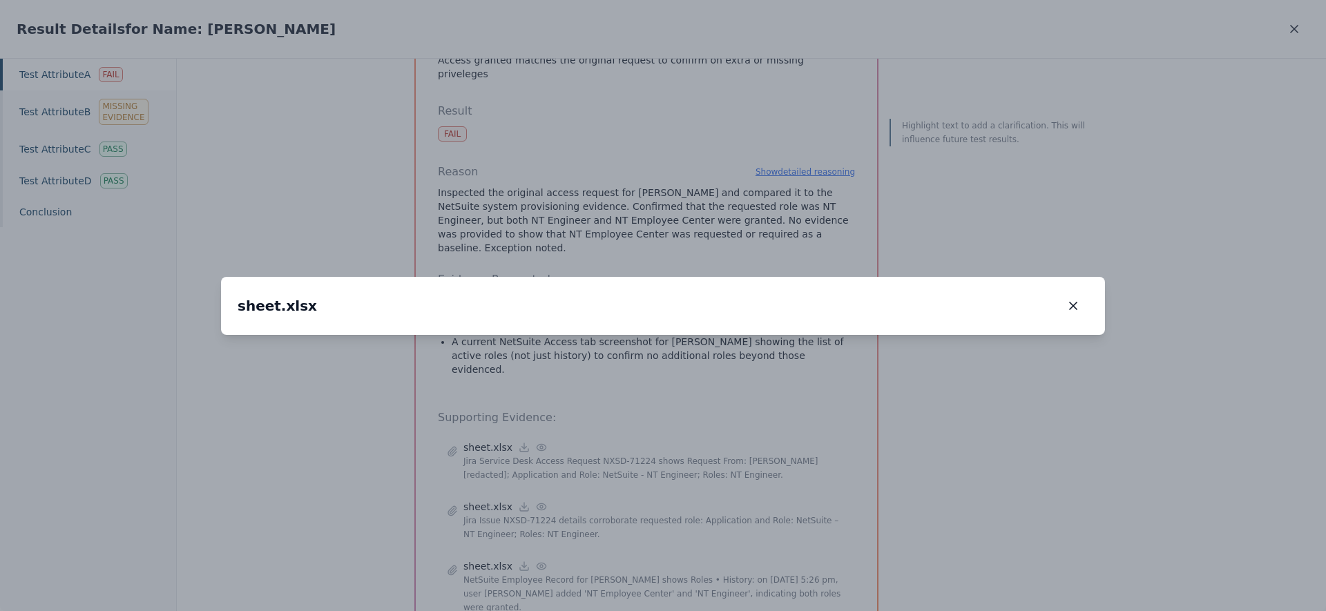
click at [833, 97] on img at bounding box center [833, 97] width 0 height 0
drag, startPoint x: 614, startPoint y: 246, endPoint x: 609, endPoint y: 439, distance: 192.8
click at [828, 102] on img at bounding box center [828, 102] width 0 height 0
drag, startPoint x: 595, startPoint y: 305, endPoint x: 592, endPoint y: 382, distance: 77.4
click at [825, 289] on img at bounding box center [825, 289] width 0 height 0
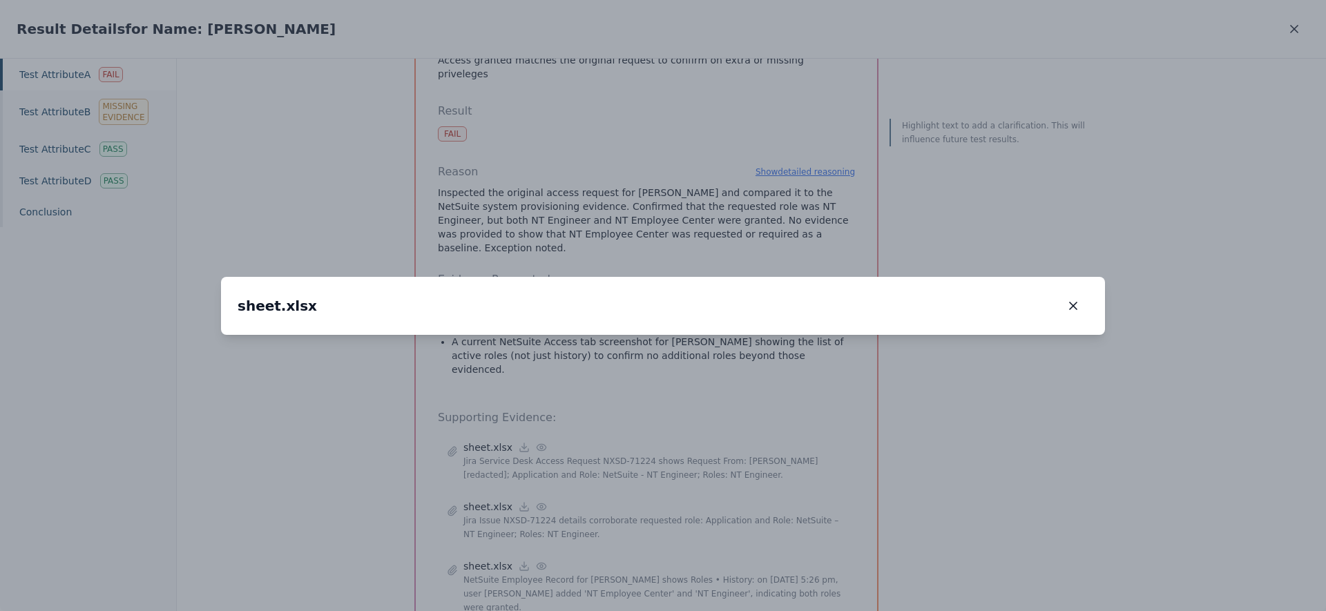
drag, startPoint x: 739, startPoint y: 418, endPoint x: 689, endPoint y: 210, distance: 213.8
click at [821, 364] on img at bounding box center [821, 364] width 0 height 0
drag, startPoint x: 598, startPoint y: 213, endPoint x: 651, endPoint y: 269, distance: 76.7
click at [826, 213] on img at bounding box center [826, 213] width 0 height 0
drag, startPoint x: 550, startPoint y: 236, endPoint x: 534, endPoint y: 422, distance: 186.5
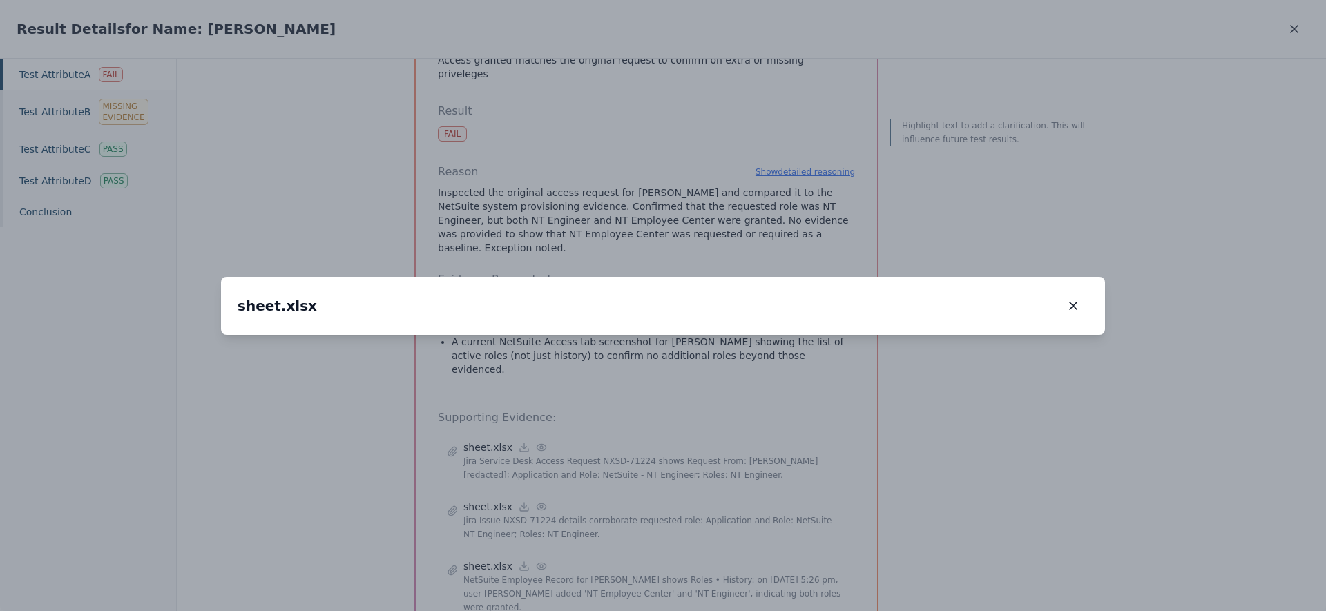
click at [825, 217] on img at bounding box center [825, 217] width 0 height 0
drag, startPoint x: 598, startPoint y: 420, endPoint x: 537, endPoint y: 220, distance: 208.5
click at [748, 204] on img at bounding box center [748, 204] width 0 height 0
drag, startPoint x: 439, startPoint y: 238, endPoint x: 540, endPoint y: 276, distance: 107.8
click at [858, 254] on img at bounding box center [858, 254] width 0 height 0
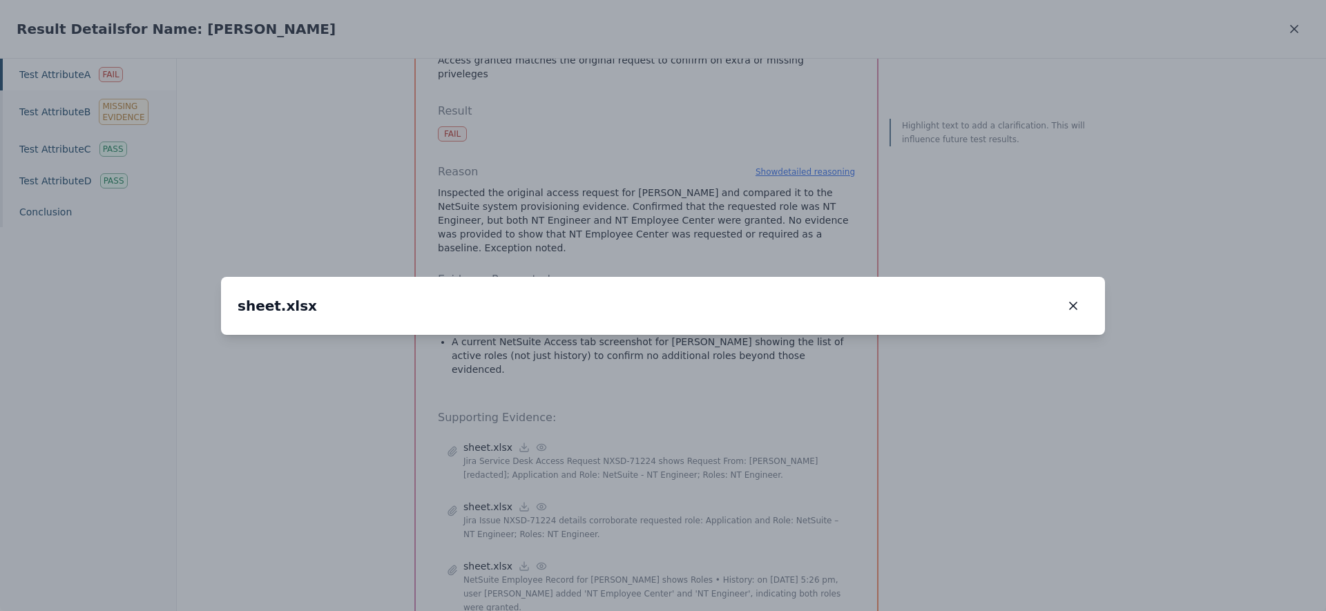
drag, startPoint x: 574, startPoint y: 398, endPoint x: 586, endPoint y: 352, distance: 47.8
click at [864, 202] on img at bounding box center [864, 202] width 0 height 0
drag, startPoint x: 553, startPoint y: 327, endPoint x: 511, endPoint y: 301, distance: 49.6
click at [866, 199] on img at bounding box center [866, 199] width 0 height 0
drag, startPoint x: 495, startPoint y: 363, endPoint x: 506, endPoint y: 339, distance: 27.2
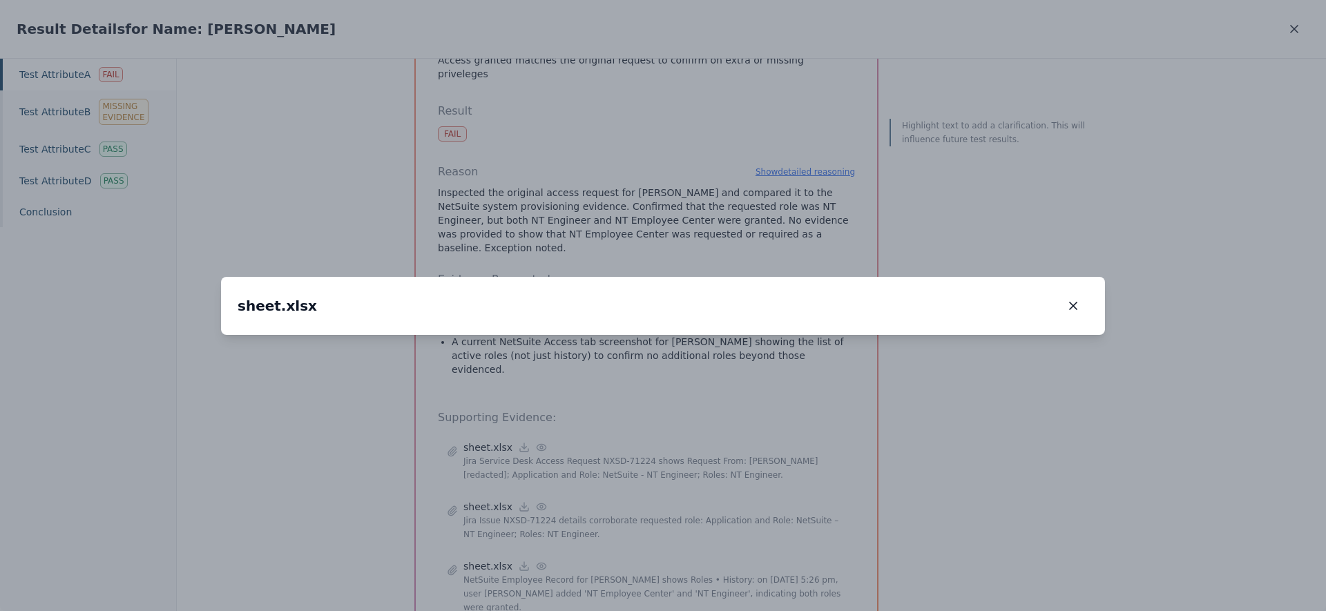
click at [799, 142] on img at bounding box center [799, 142] width 0 height 0
drag, startPoint x: 372, startPoint y: 403, endPoint x: 403, endPoint y: 376, distance: 41.1
click at [835, 95] on img at bounding box center [835, 95] width 0 height 0
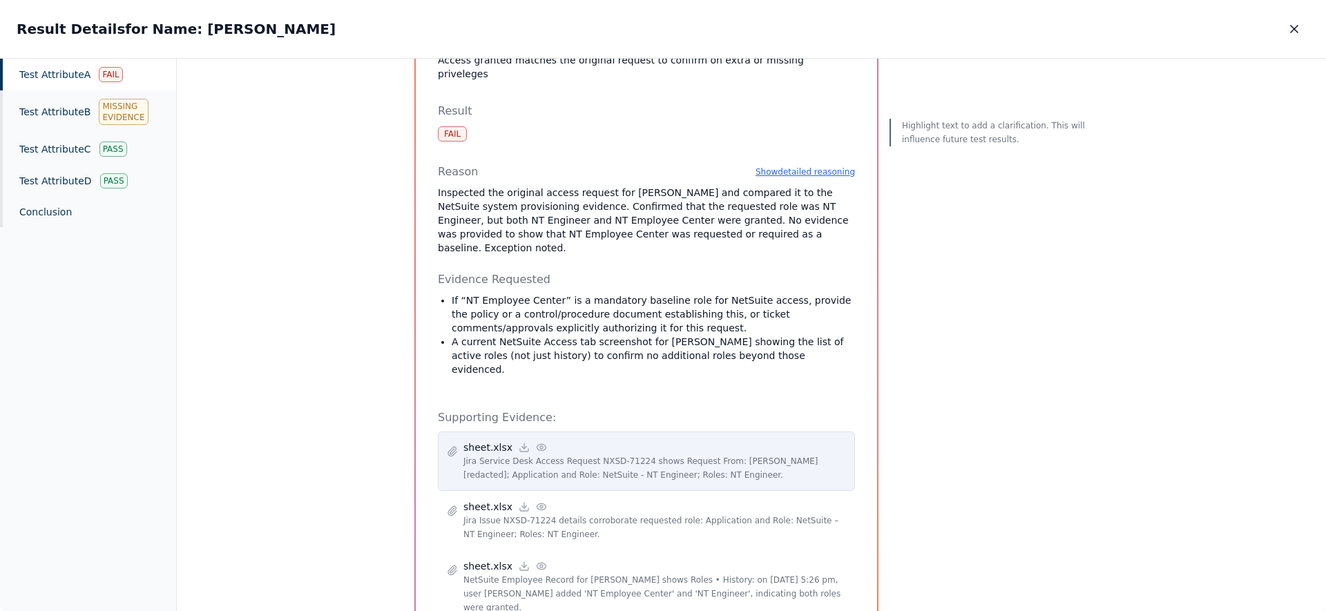
click at [536, 442] on icon at bounding box center [541, 447] width 11 height 11
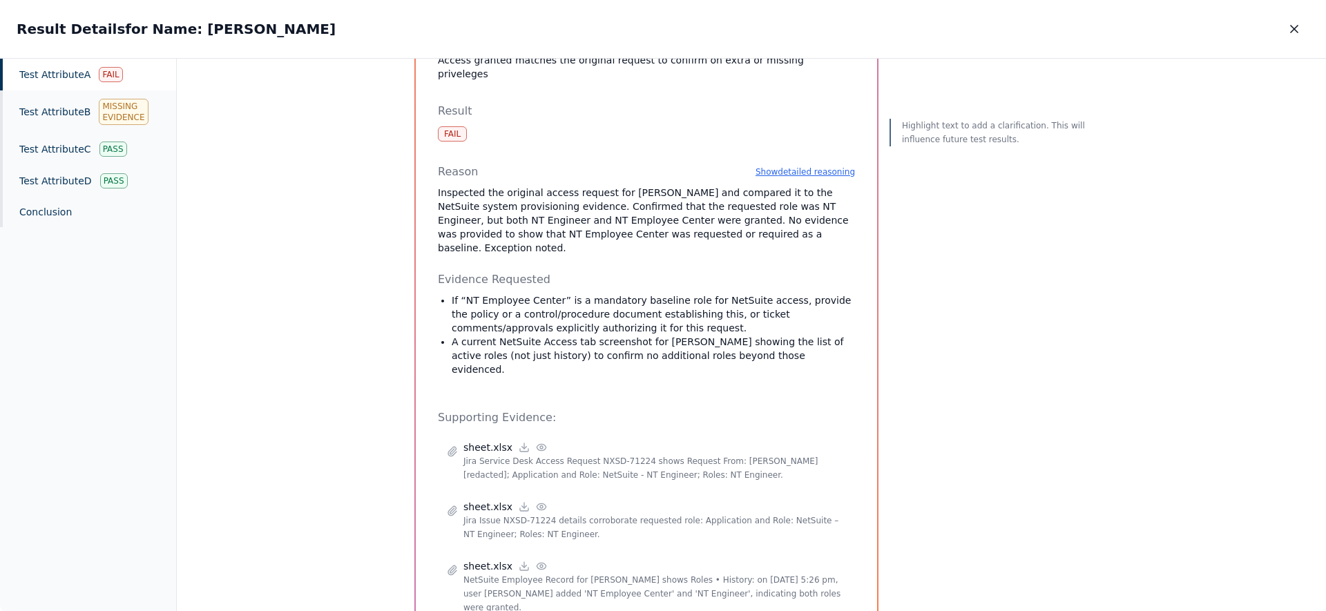
click at [799, 164] on div "Reason Show detailed reasoning" at bounding box center [646, 172] width 417 height 17
click at [789, 164] on div "Reason Show detailed reasoning" at bounding box center [646, 172] width 417 height 17
click at [791, 166] on button "Show detailed reasoning" at bounding box center [805, 171] width 99 height 11
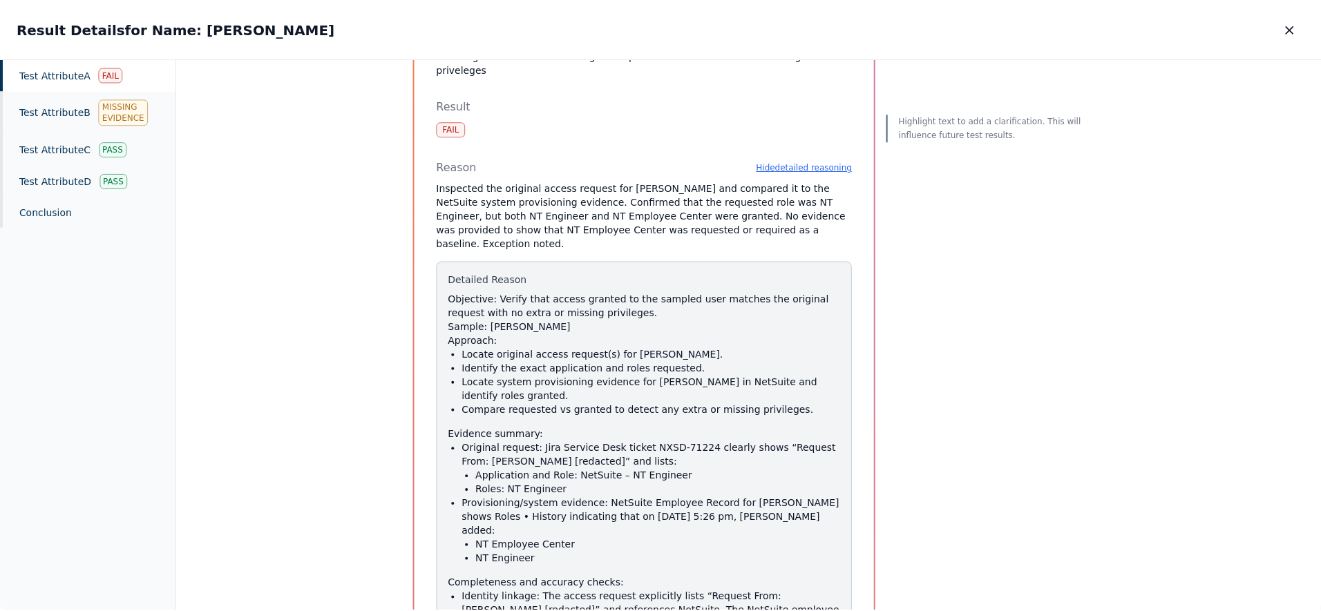
scroll to position [104, 0]
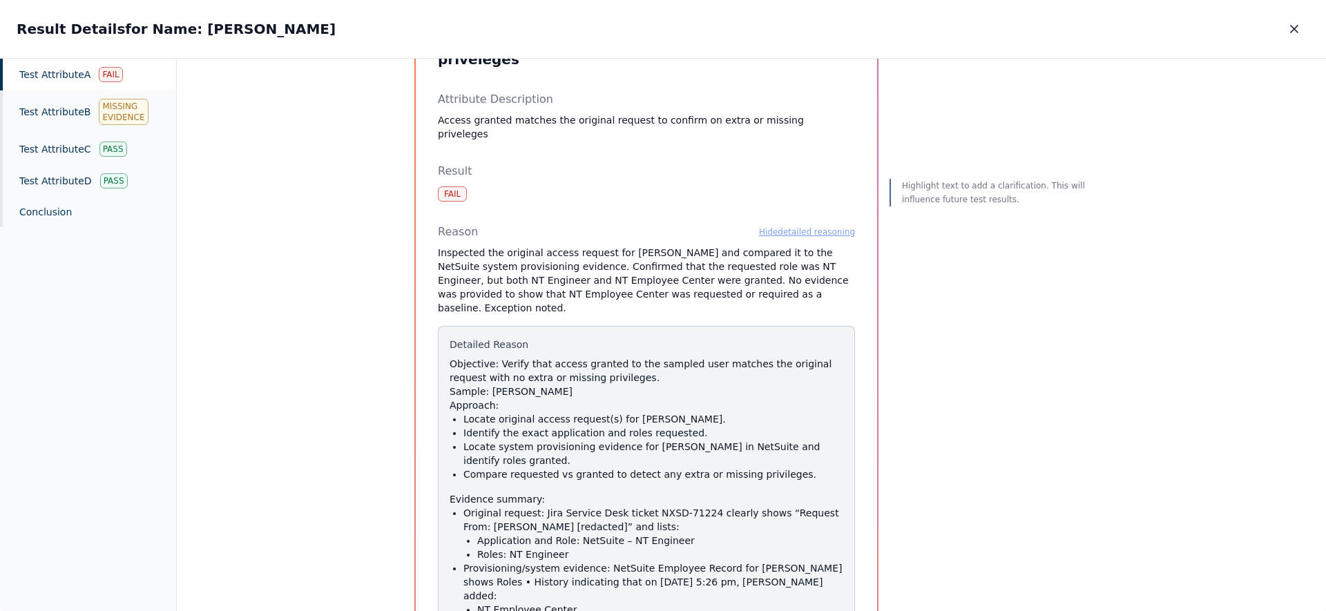
click at [783, 227] on button "Hide detailed reasoning" at bounding box center [807, 232] width 96 height 11
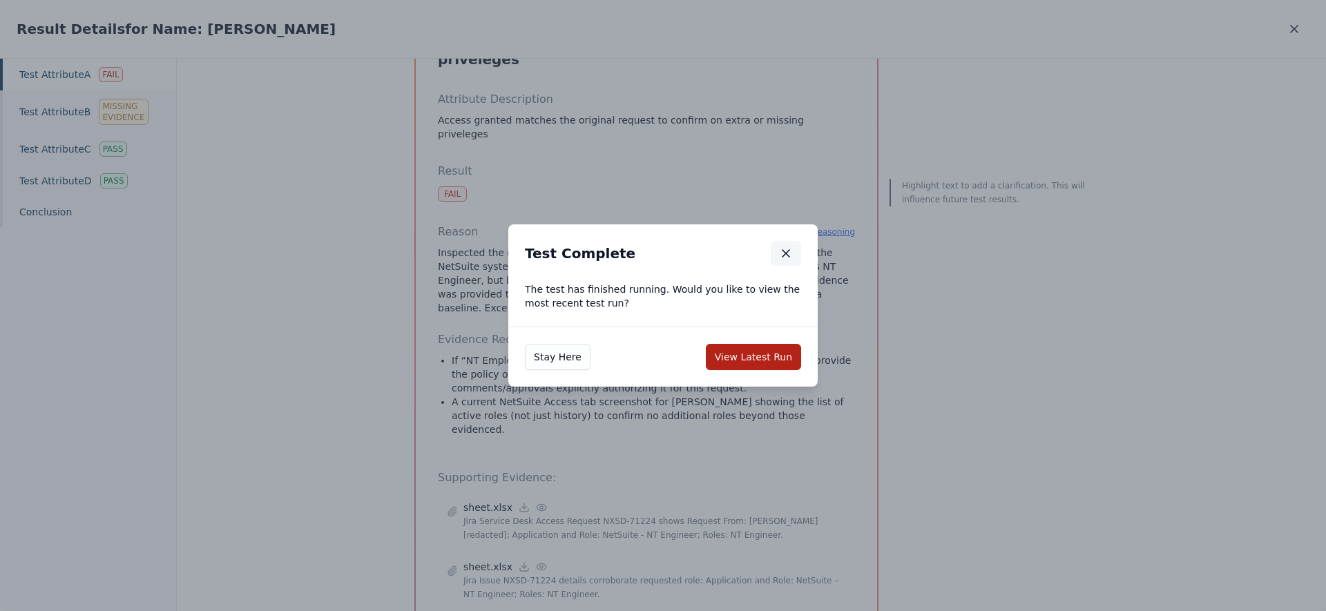
click at [788, 251] on icon "button" at bounding box center [786, 253] width 7 height 7
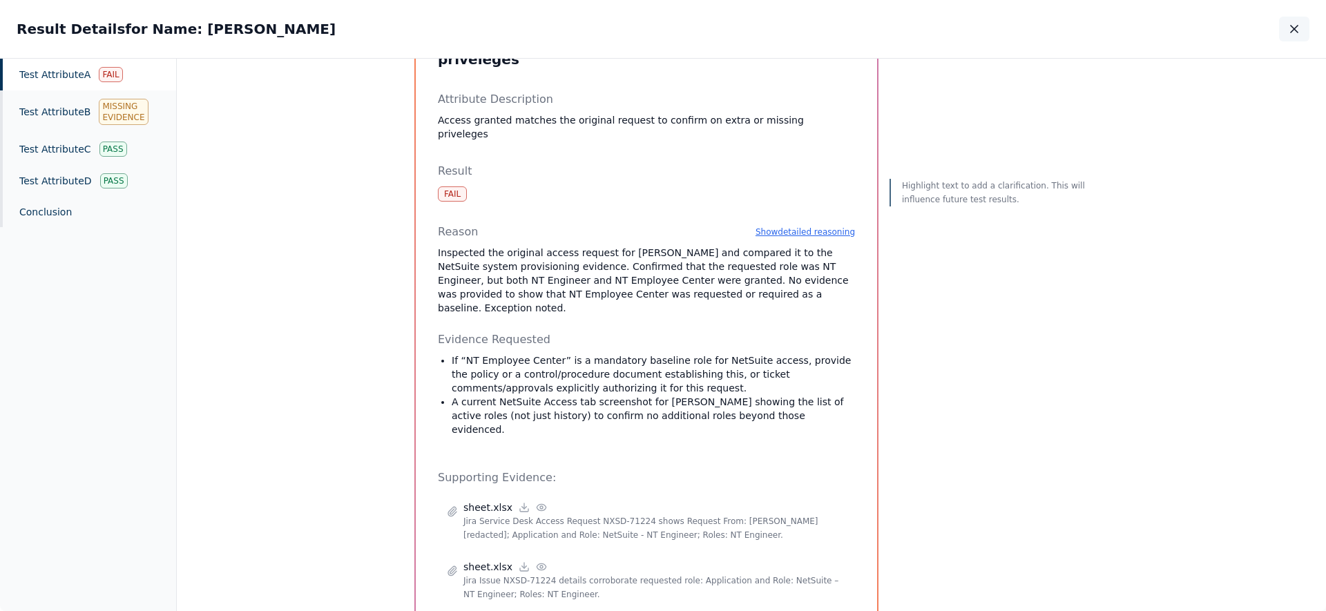
click at [1297, 31] on icon "button" at bounding box center [1295, 29] width 14 height 14
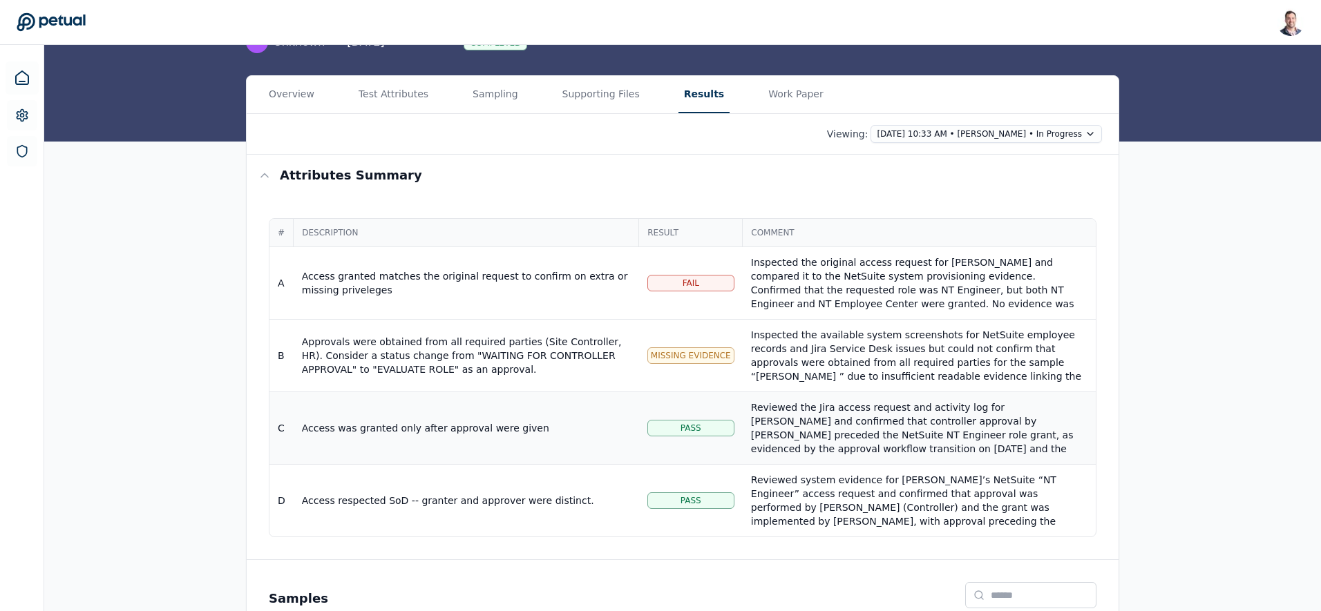
scroll to position [233, 0]
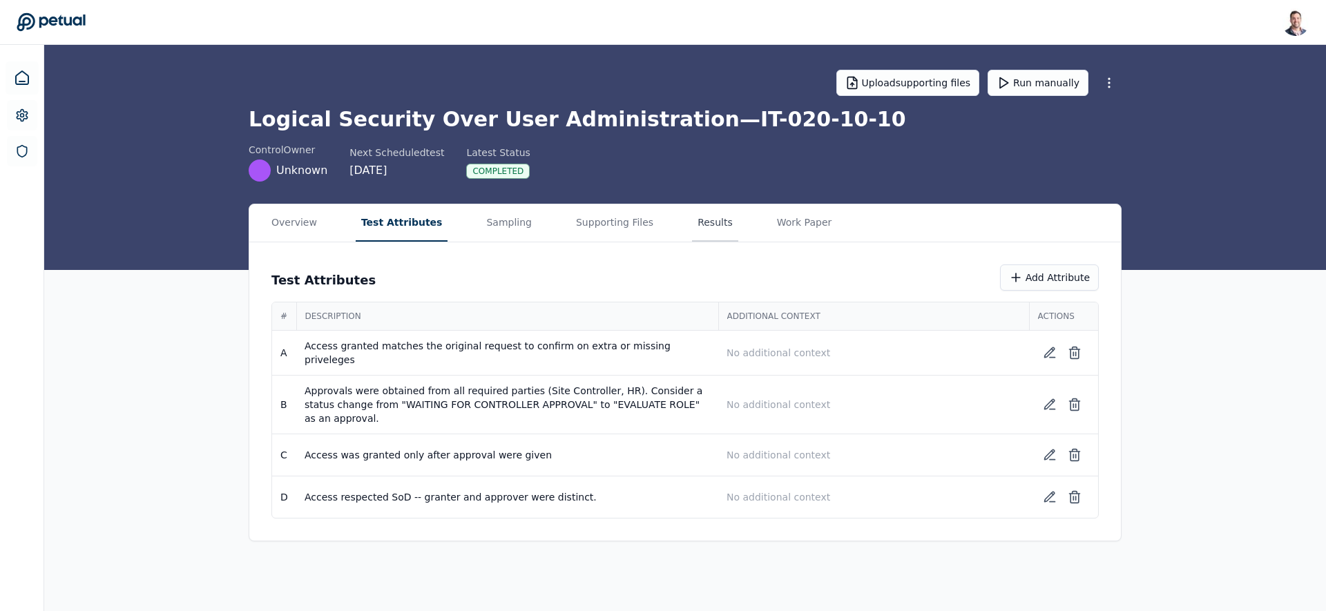
click at [694, 216] on button "Results" at bounding box center [715, 222] width 46 height 37
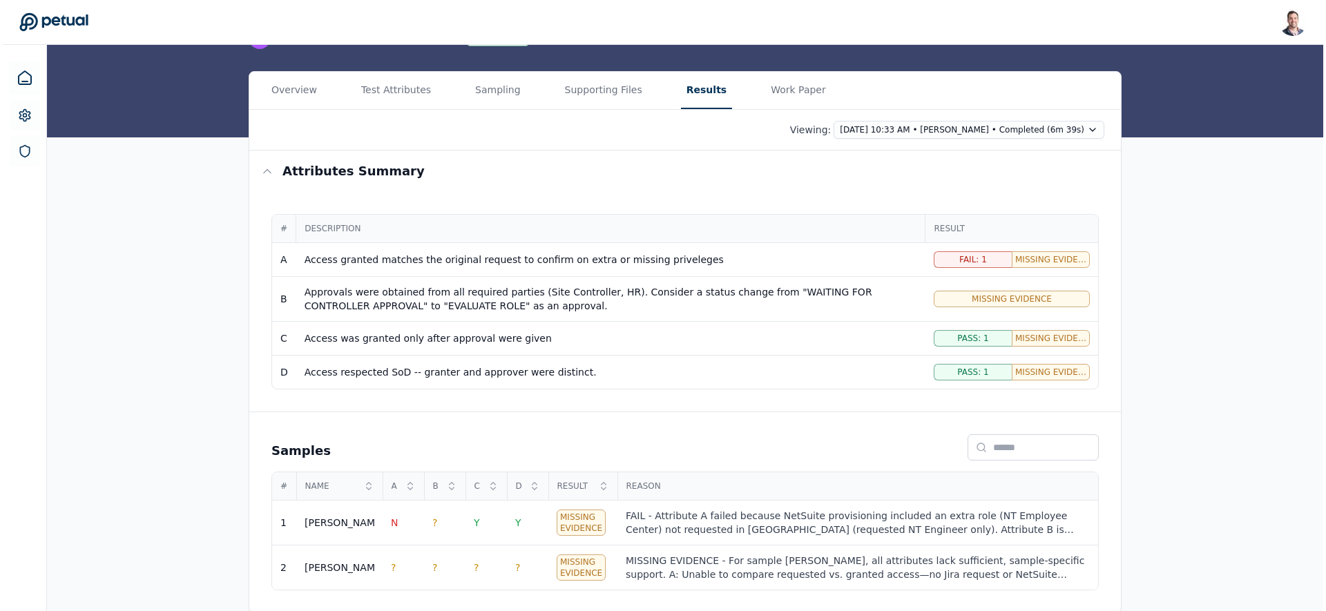
scroll to position [135, 0]
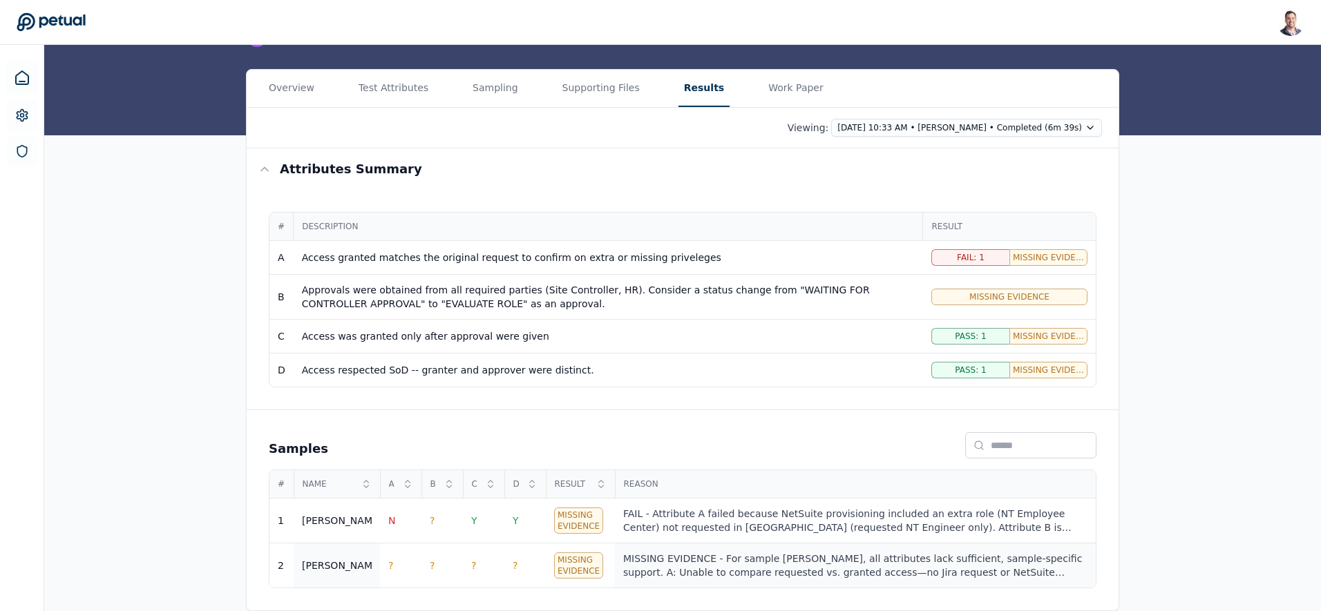
click at [906, 563] on div "MISSING EVIDENCE - For sample Mukund, all attributes lack sufficient, sample-sp…" at bounding box center [855, 566] width 464 height 28
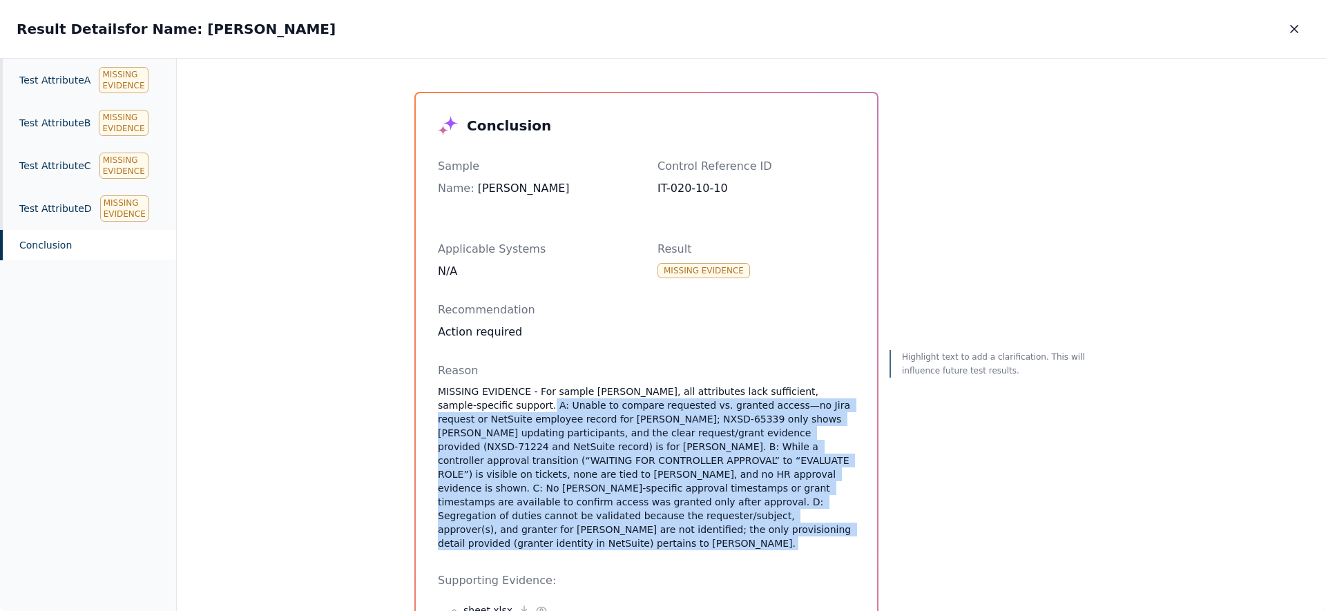
drag, startPoint x: 593, startPoint y: 524, endPoint x: 468, endPoint y: 343, distance: 219.8
click at [1302, 36] on button "button" at bounding box center [1294, 29] width 30 height 25
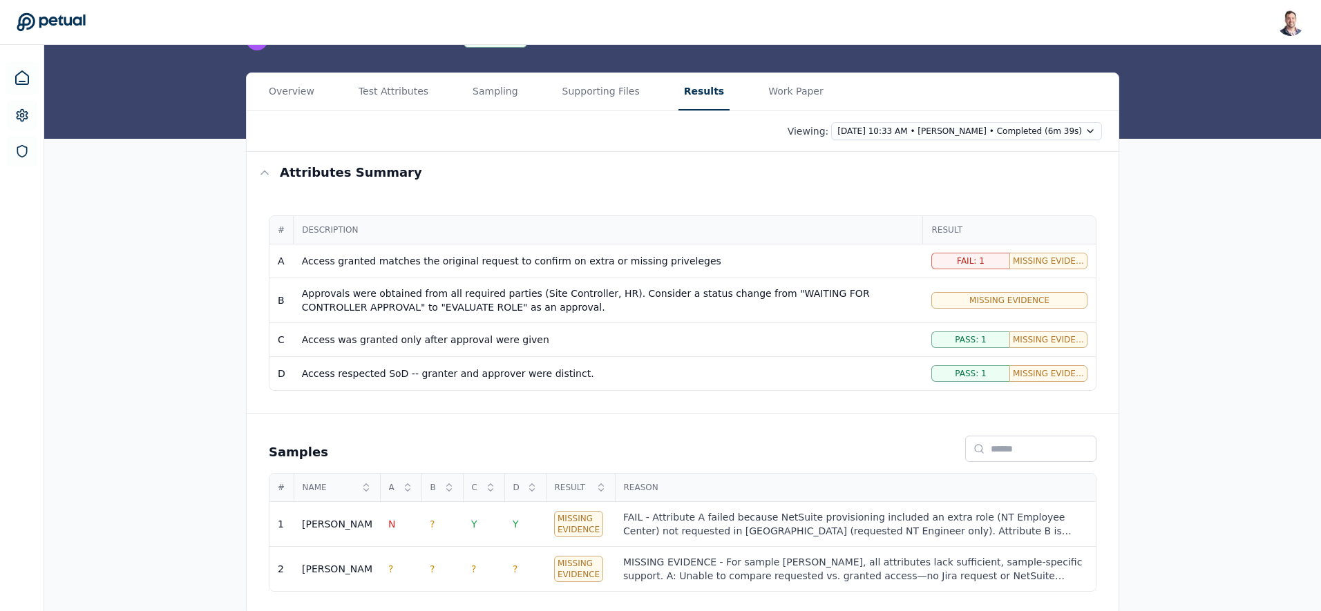
scroll to position [135, 0]
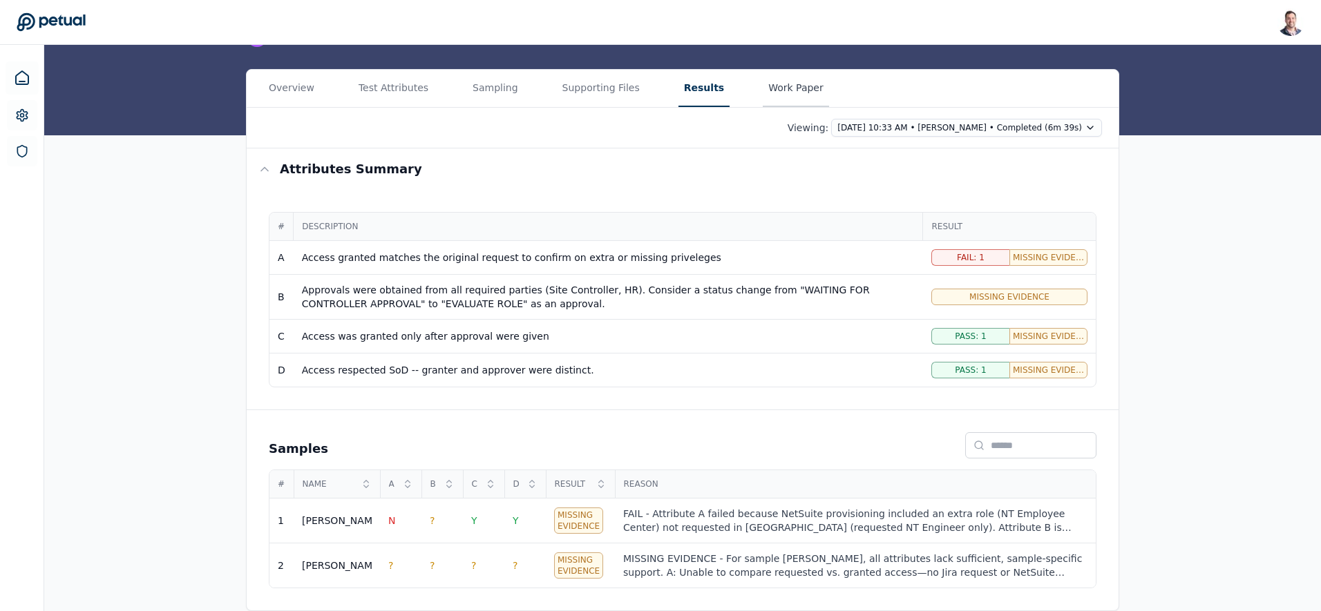
click at [772, 96] on main "Upload supporting files Run manually Logical Security Over User Administration …" at bounding box center [682, 260] width 1277 height 701
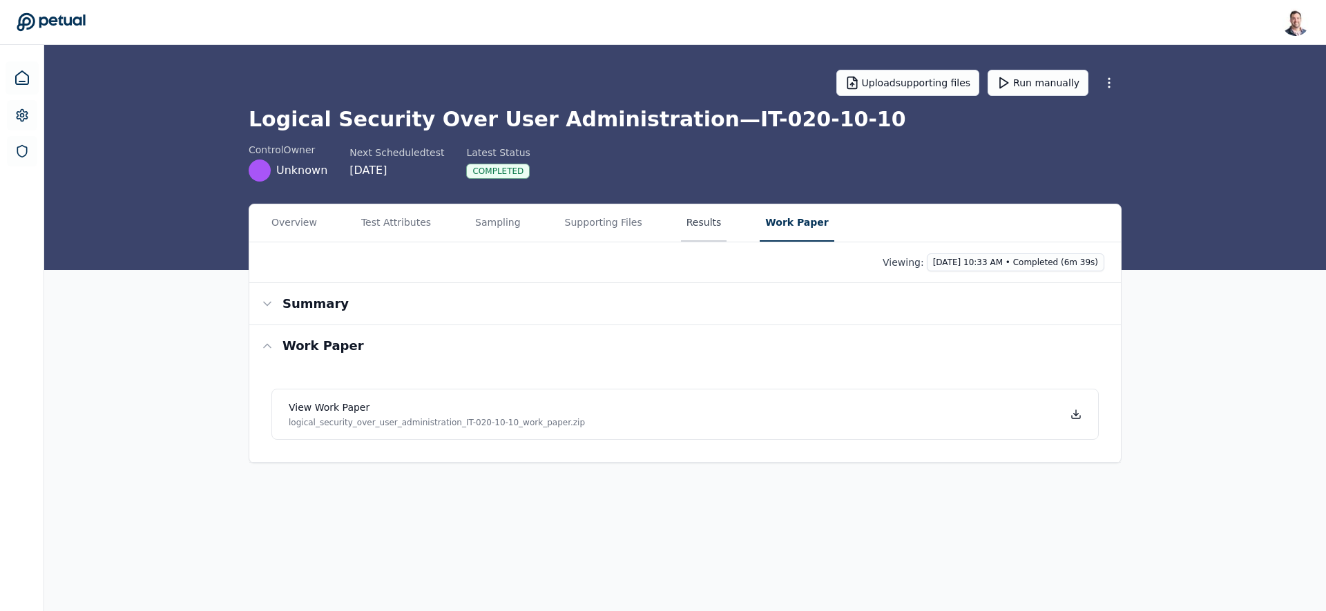
click at [692, 223] on button "Results" at bounding box center [704, 222] width 46 height 37
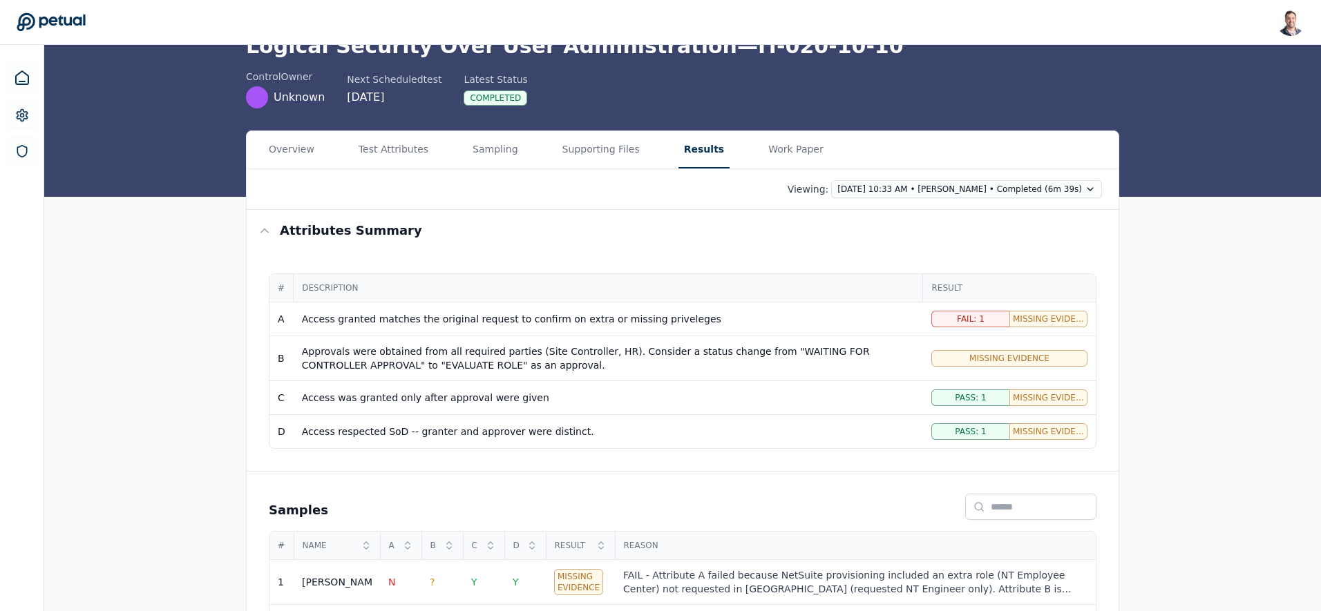
scroll to position [102, 0]
